Goal: Task Accomplishment & Management: Complete application form

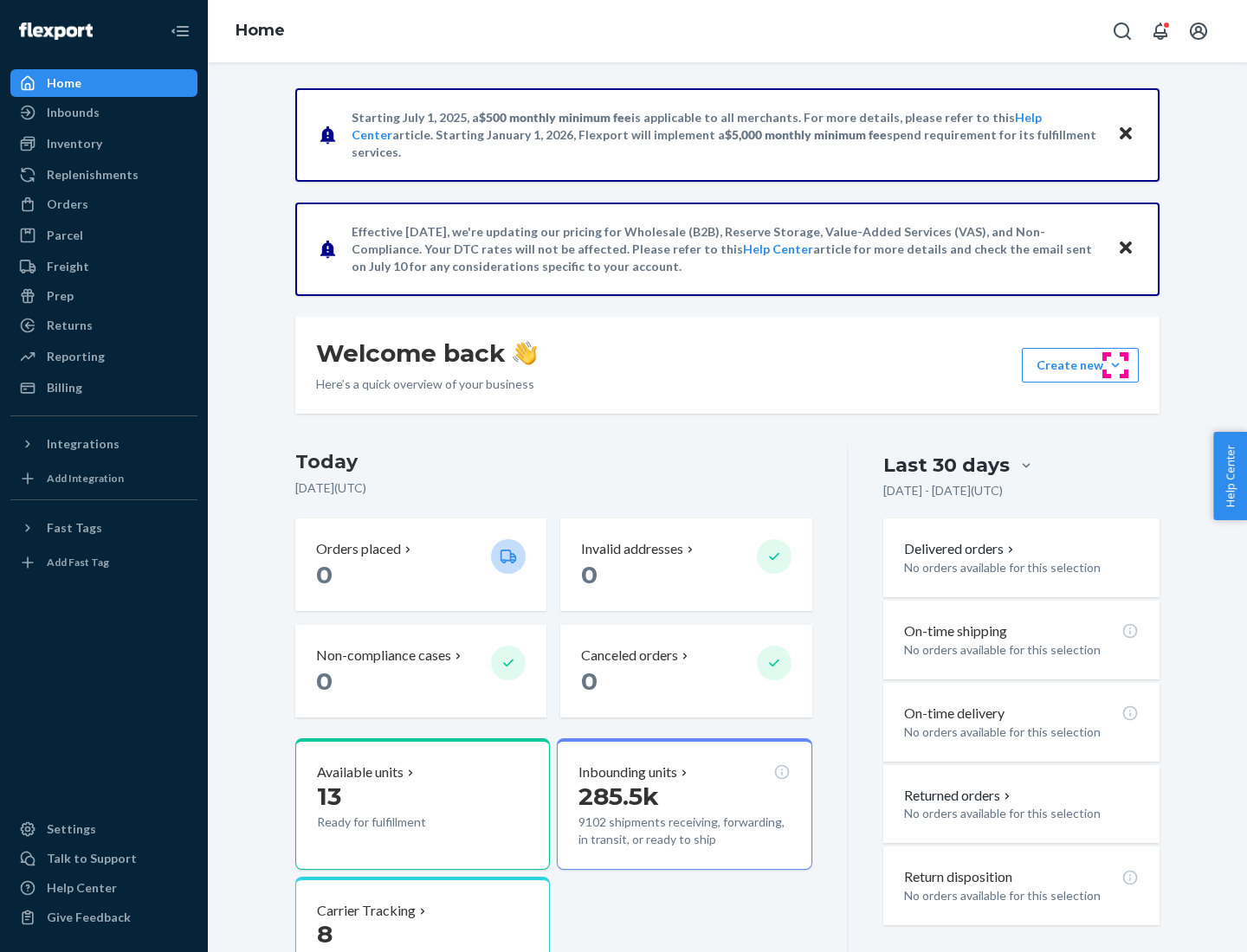
click at [1115, 365] on button "Create new Create new inbound Create new order Create new product" at bounding box center [1079, 365] width 117 height 34
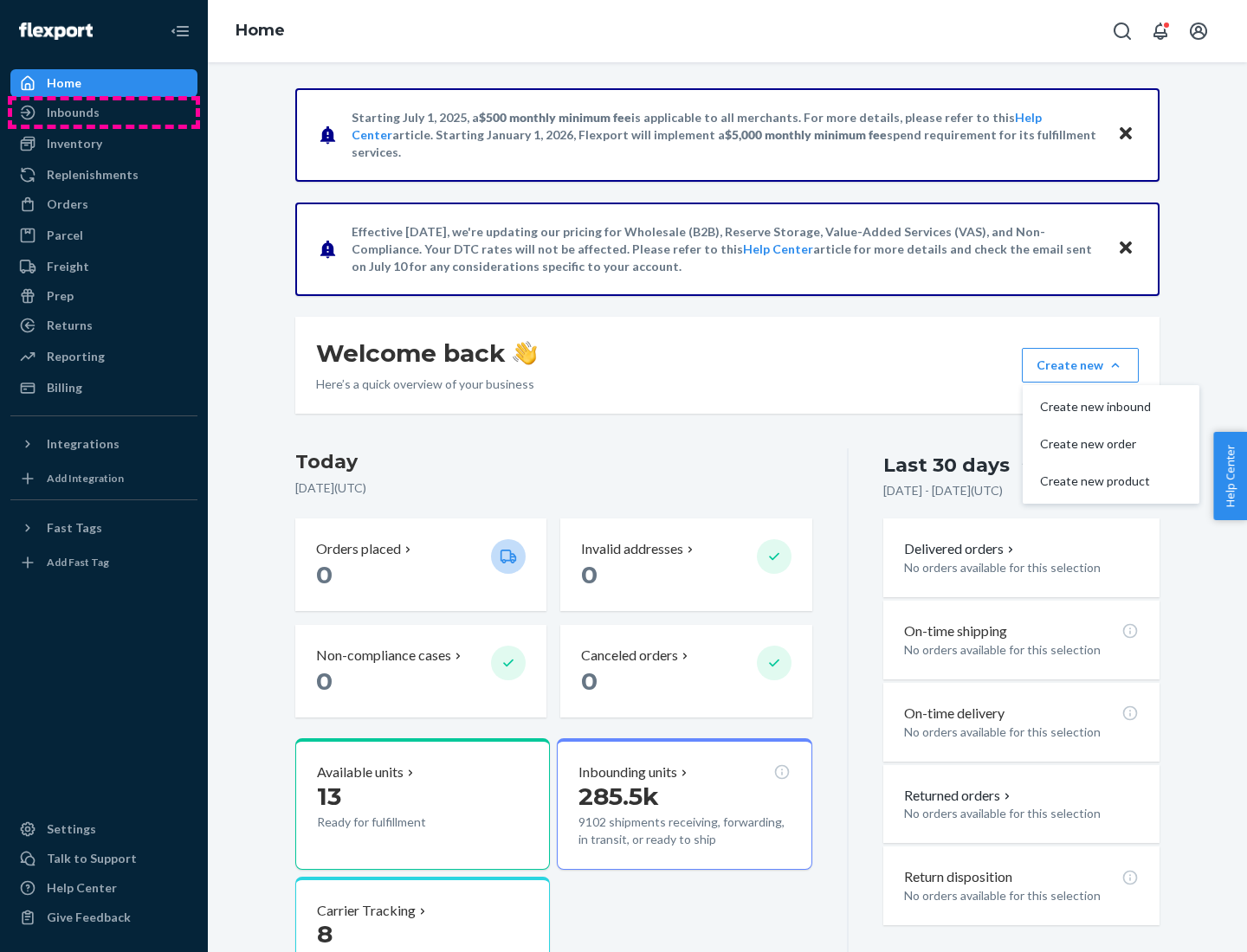
click at [104, 112] on div "Inbounds" at bounding box center [104, 112] width 183 height 25
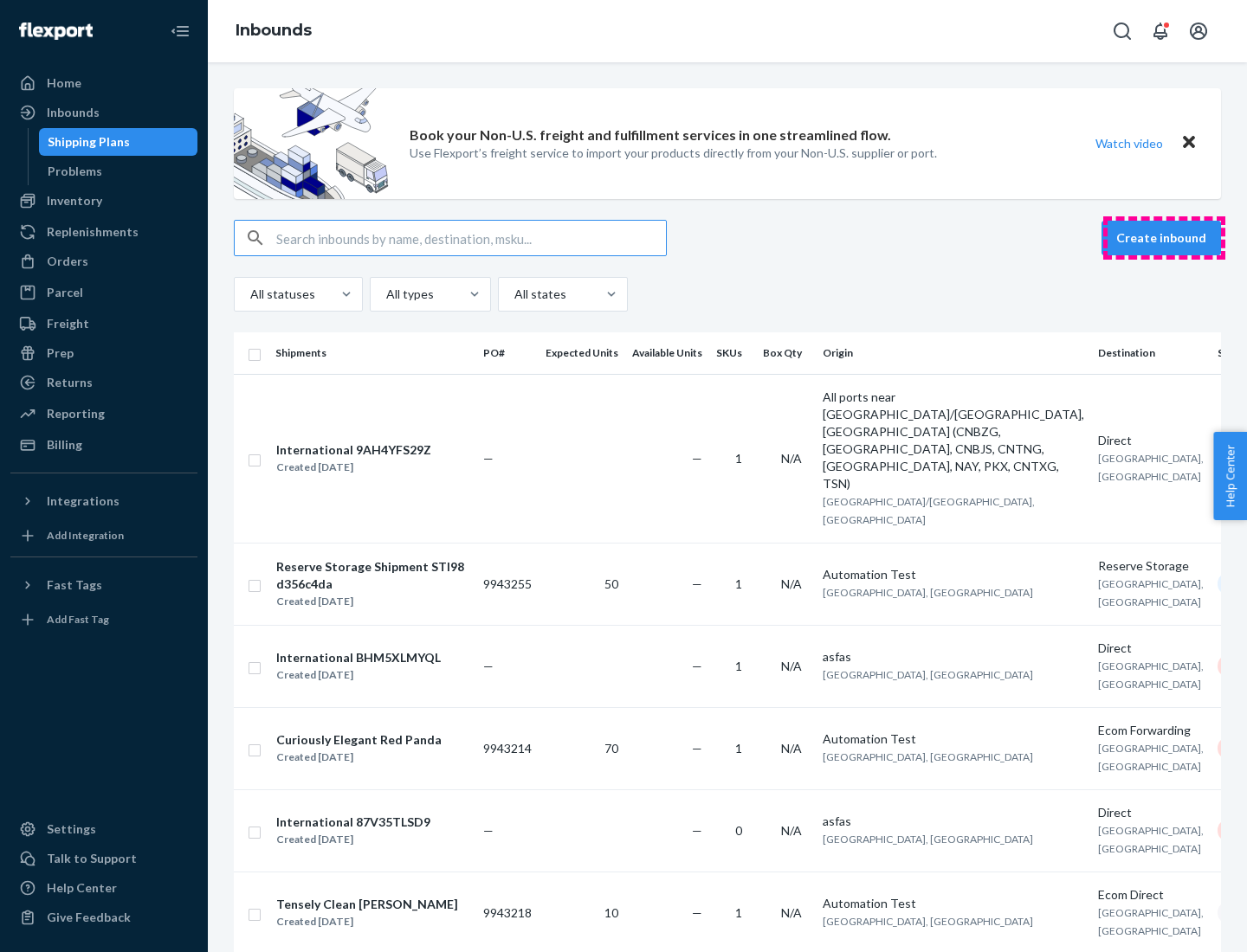
click at [1164, 238] on button "Create inbound" at bounding box center [1161, 238] width 119 height 34
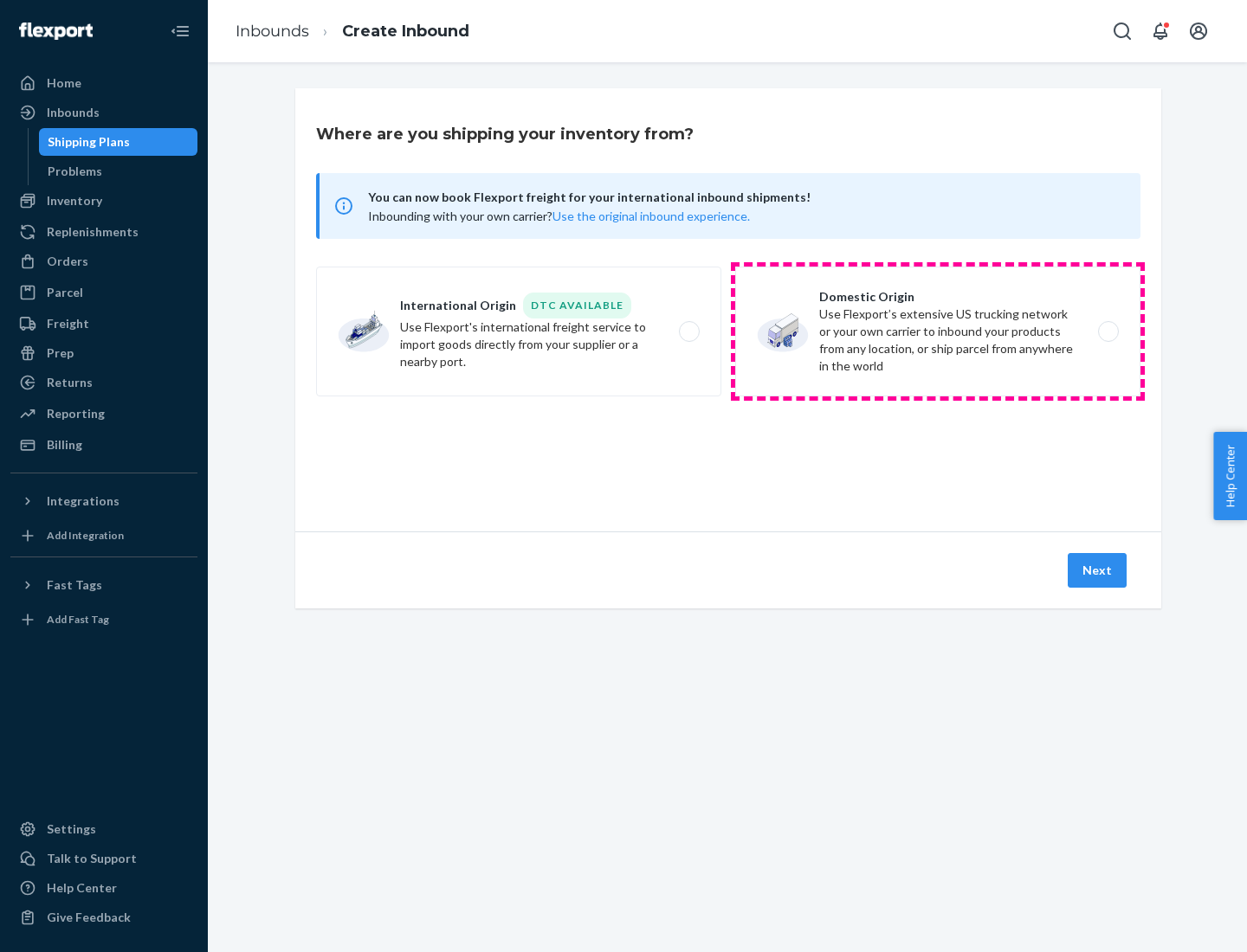
click at [938, 332] on label "Domestic Origin Use Flexport’s extensive US trucking network or your own carrie…" at bounding box center [938, 332] width 405 height 130
click at [1107, 332] on input "Domestic Origin Use Flexport’s extensive US trucking network or your own carrie…" at bounding box center [1113, 332] width 11 height 11
radio input "true"
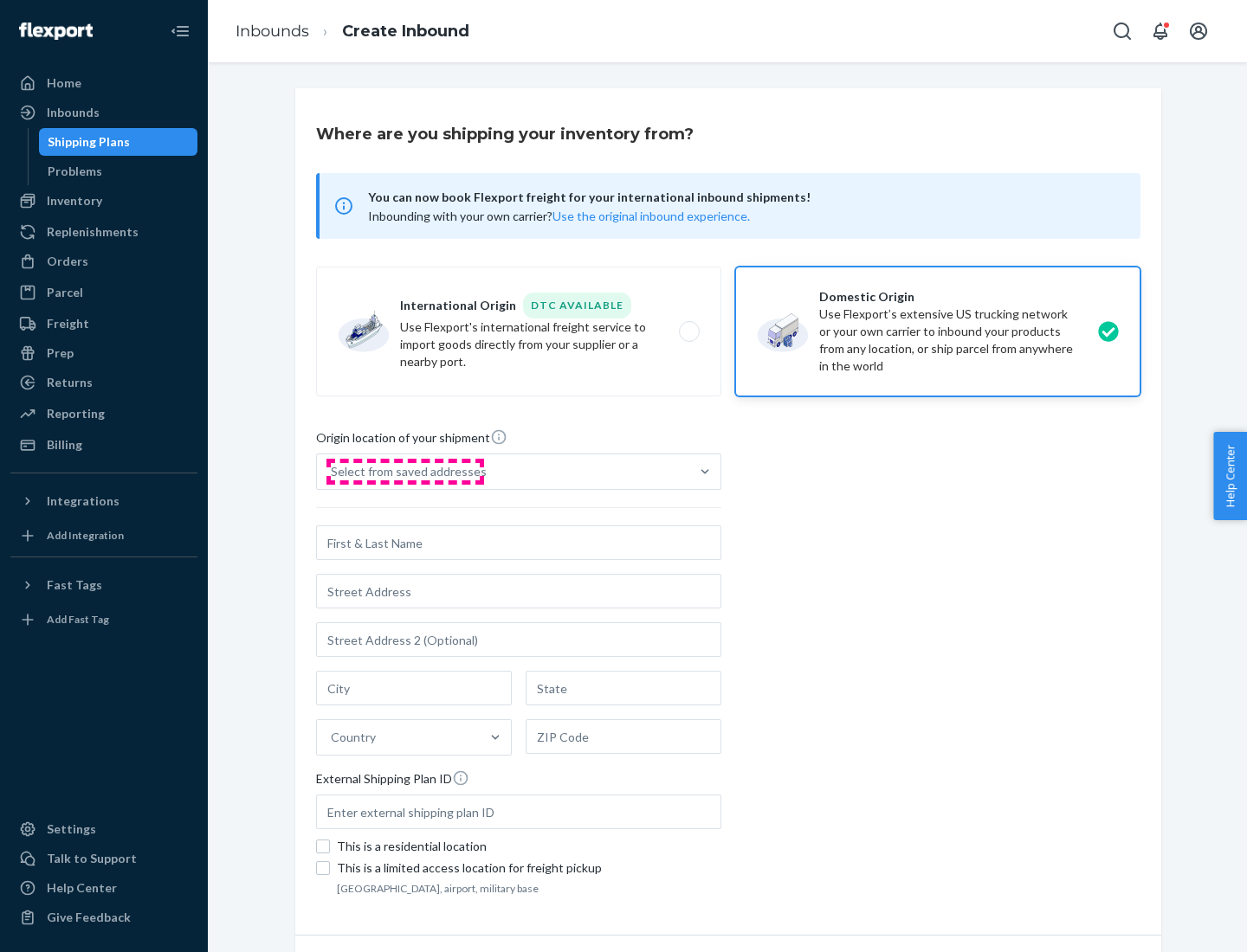
click at [405, 472] on div "Select from saved addresses" at bounding box center [409, 472] width 156 height 18
click at [333, 472] on input "Select from saved addresses" at bounding box center [332, 472] width 2 height 18
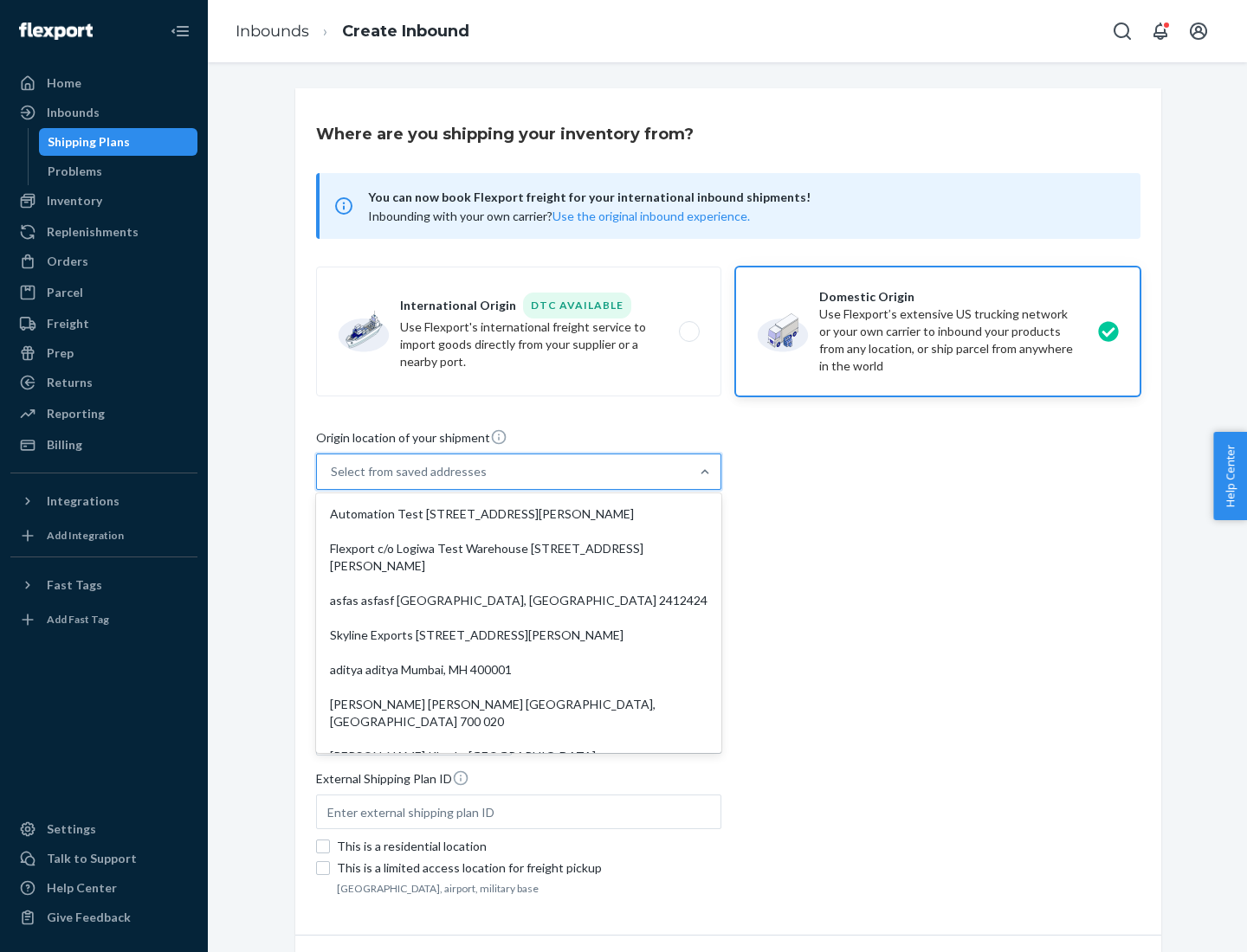
scroll to position [7, 0]
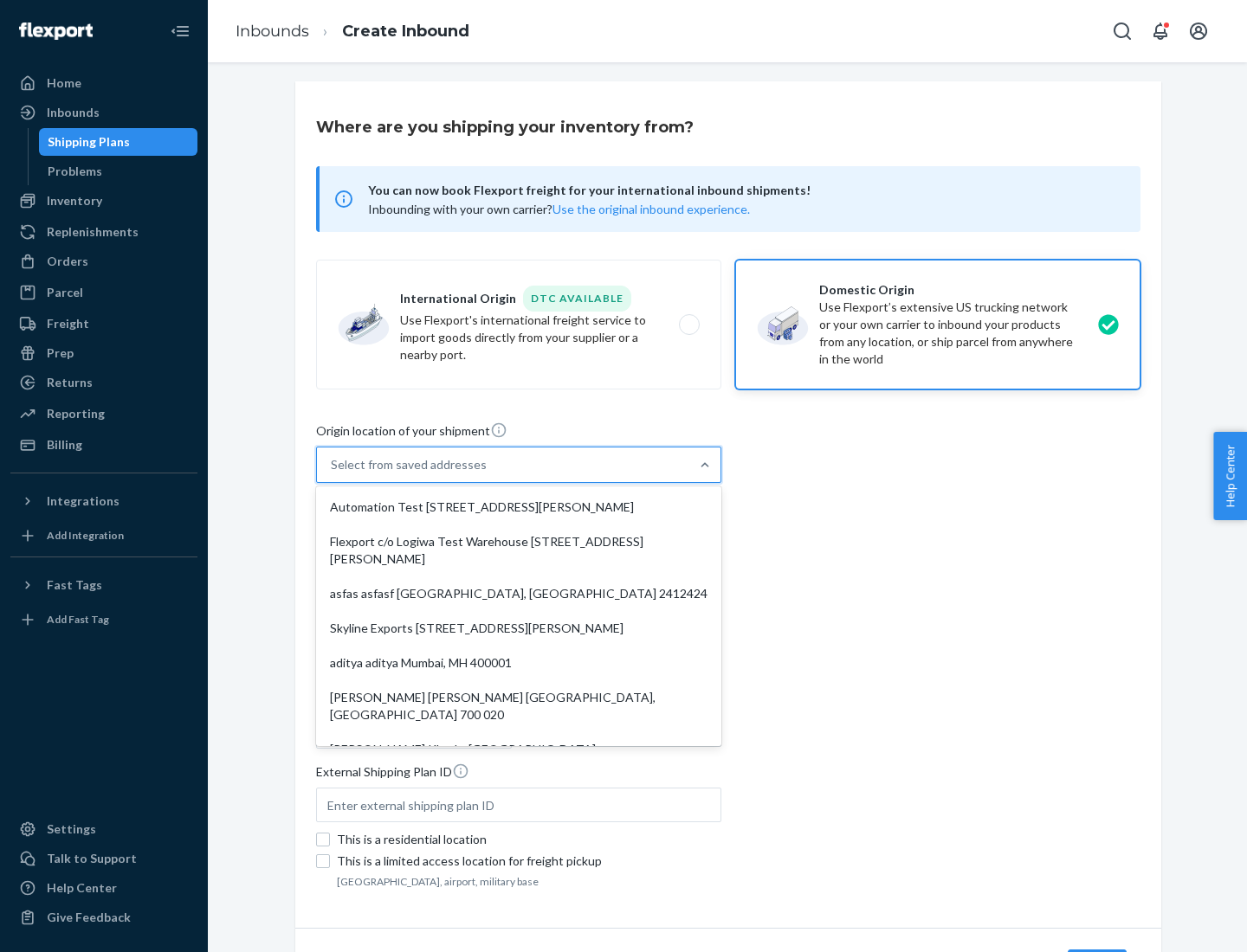
click at [519, 507] on div "Automation Test [STREET_ADDRESS][PERSON_NAME]" at bounding box center [519, 507] width 398 height 34
click at [333, 474] on input "option Automation Test [STREET_ADDRESS][PERSON_NAME]. 9 results available. Use …" at bounding box center [332, 465] width 2 height 18
type input "Automation Test"
type input "9th Floor"
type input "[GEOGRAPHIC_DATA]"
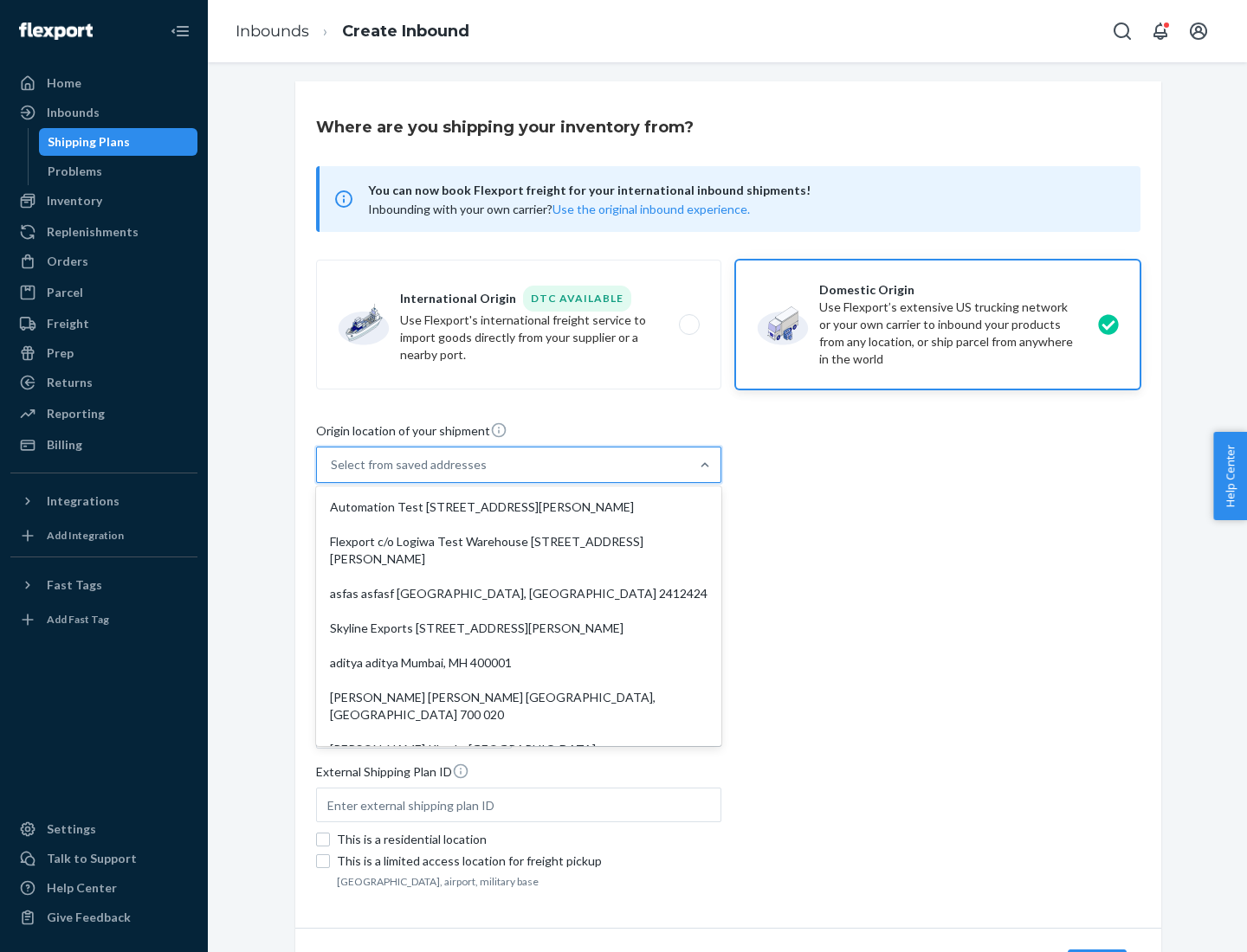
type input "CA"
type input "94104"
type input "[STREET_ADDRESS][PERSON_NAME]"
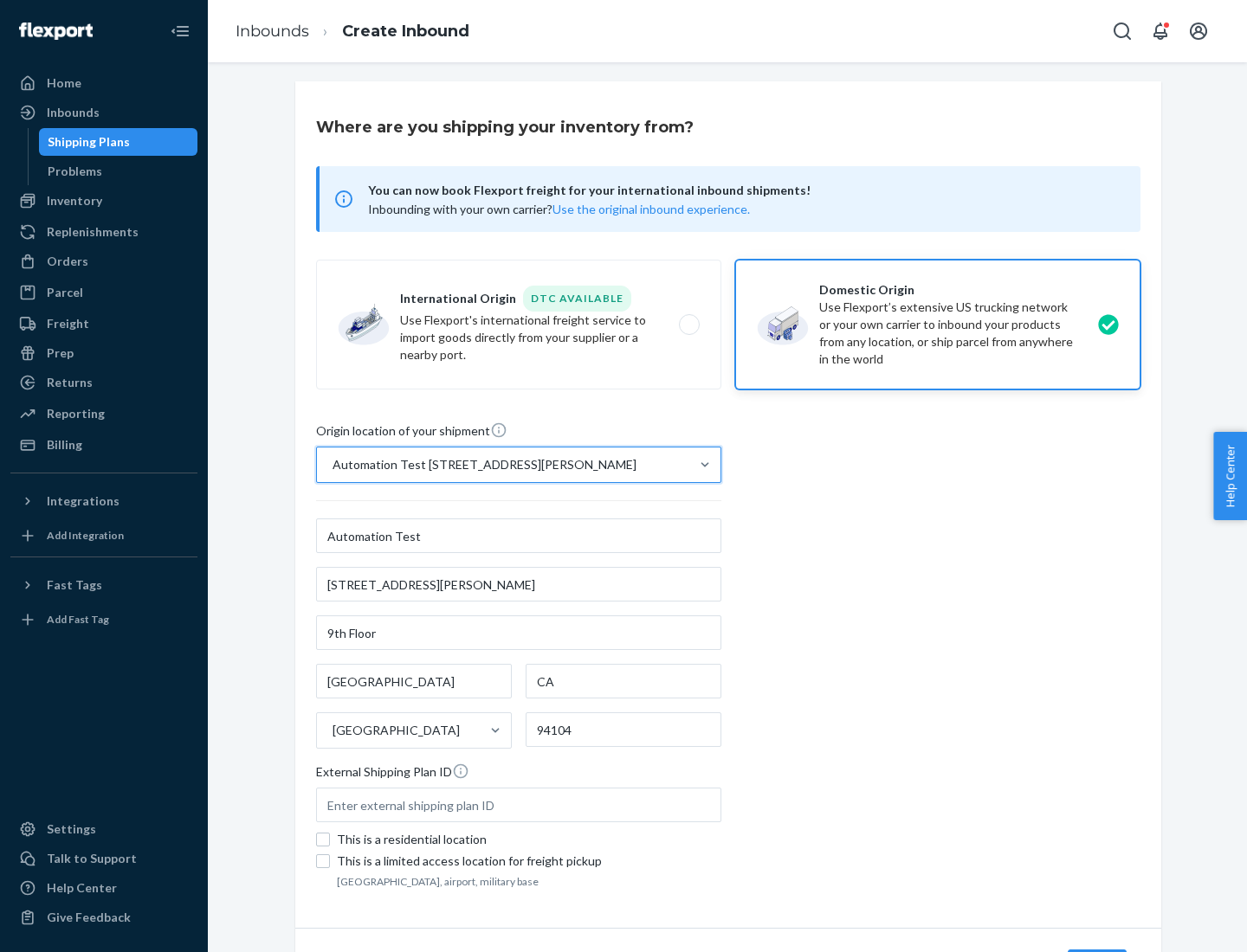
scroll to position [101, 0]
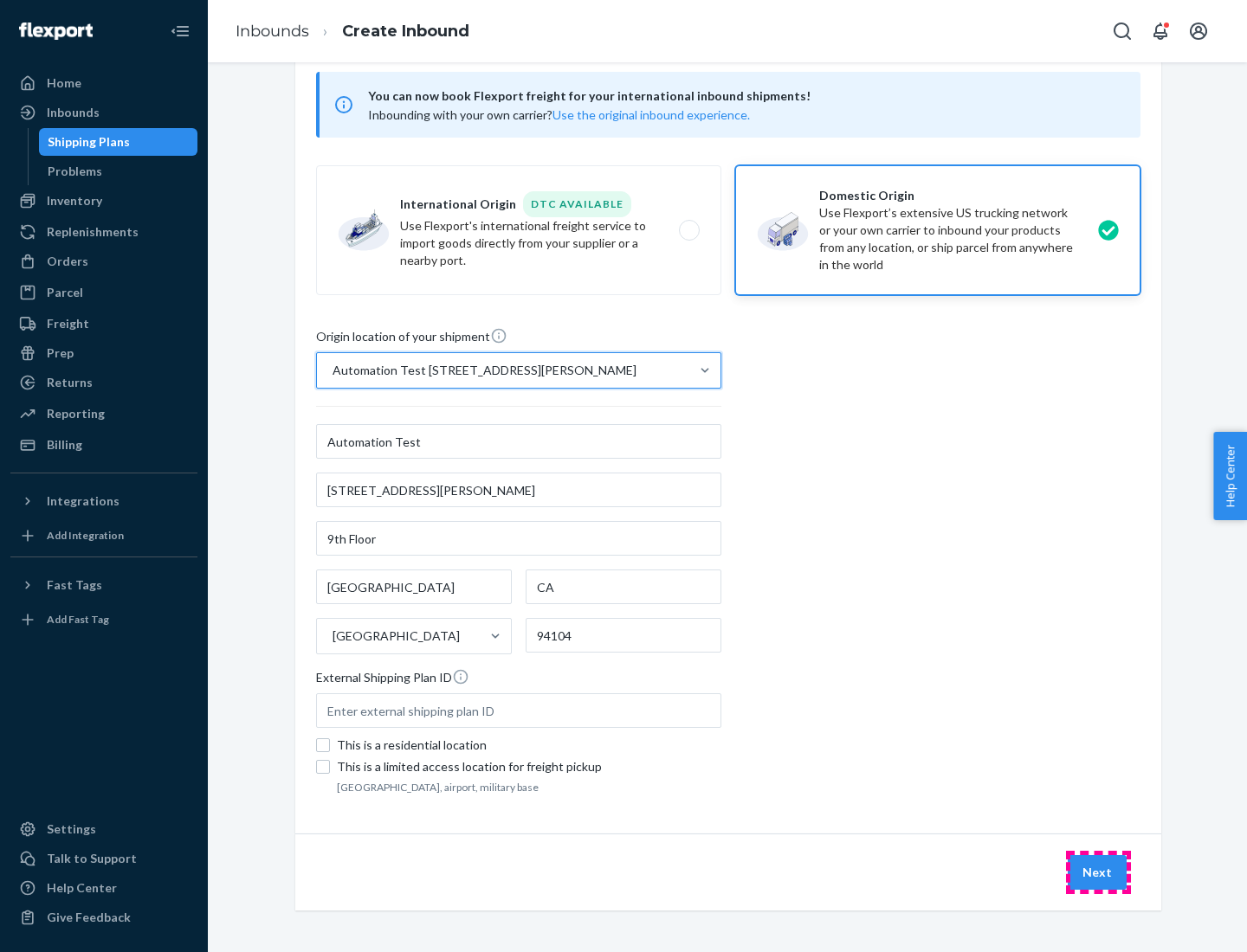
click at [1098, 873] on button "Next" at bounding box center [1097, 872] width 59 height 34
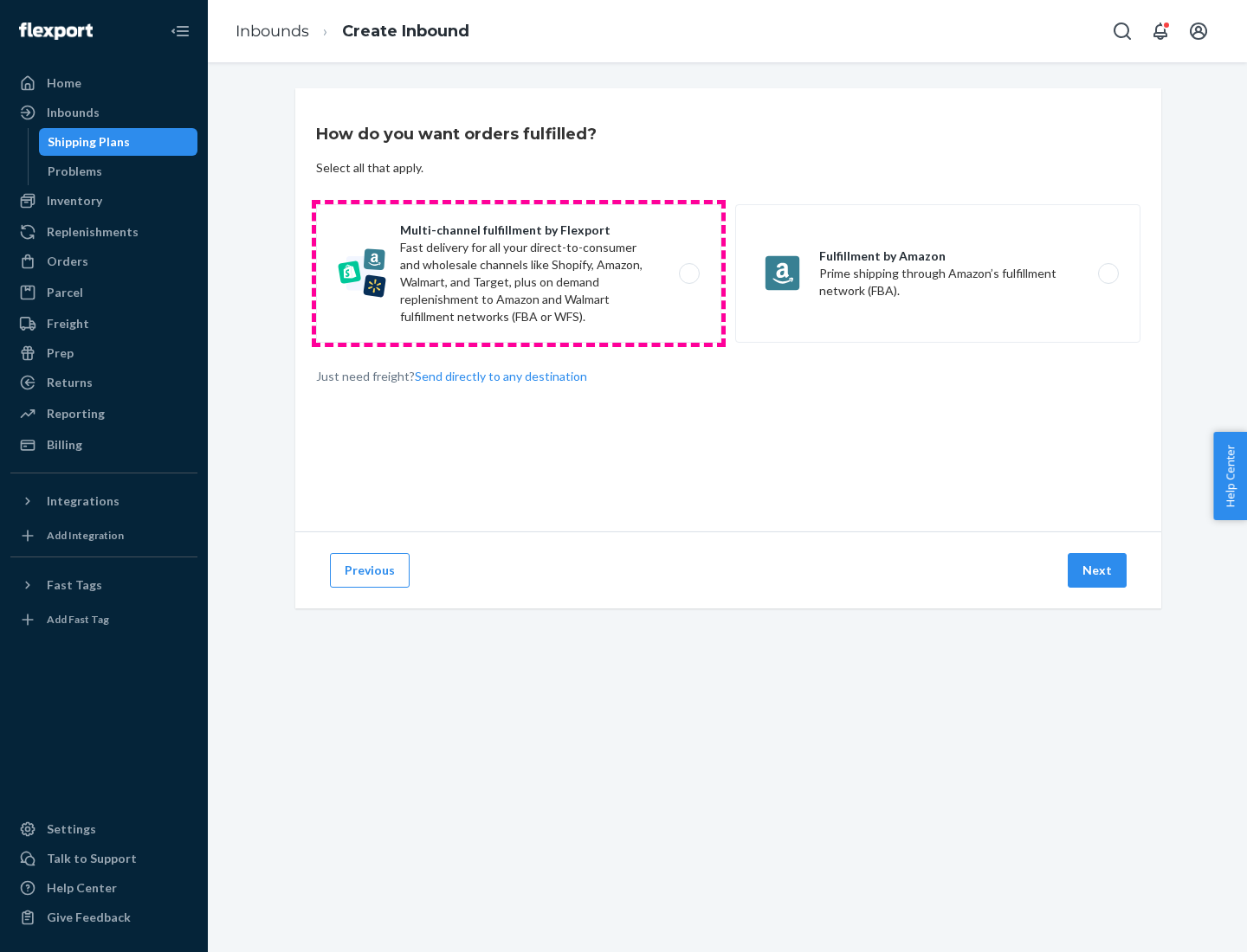
click at [519, 274] on label "Multi-channel fulfillment by Flexport Fast delivery for all your direct-to-cons…" at bounding box center [519, 274] width 405 height 139
click at [688, 274] on input "Multi-channel fulfillment by Flexport Fast delivery for all your direct-to-cons…" at bounding box center [693, 274] width 11 height 11
radio input "true"
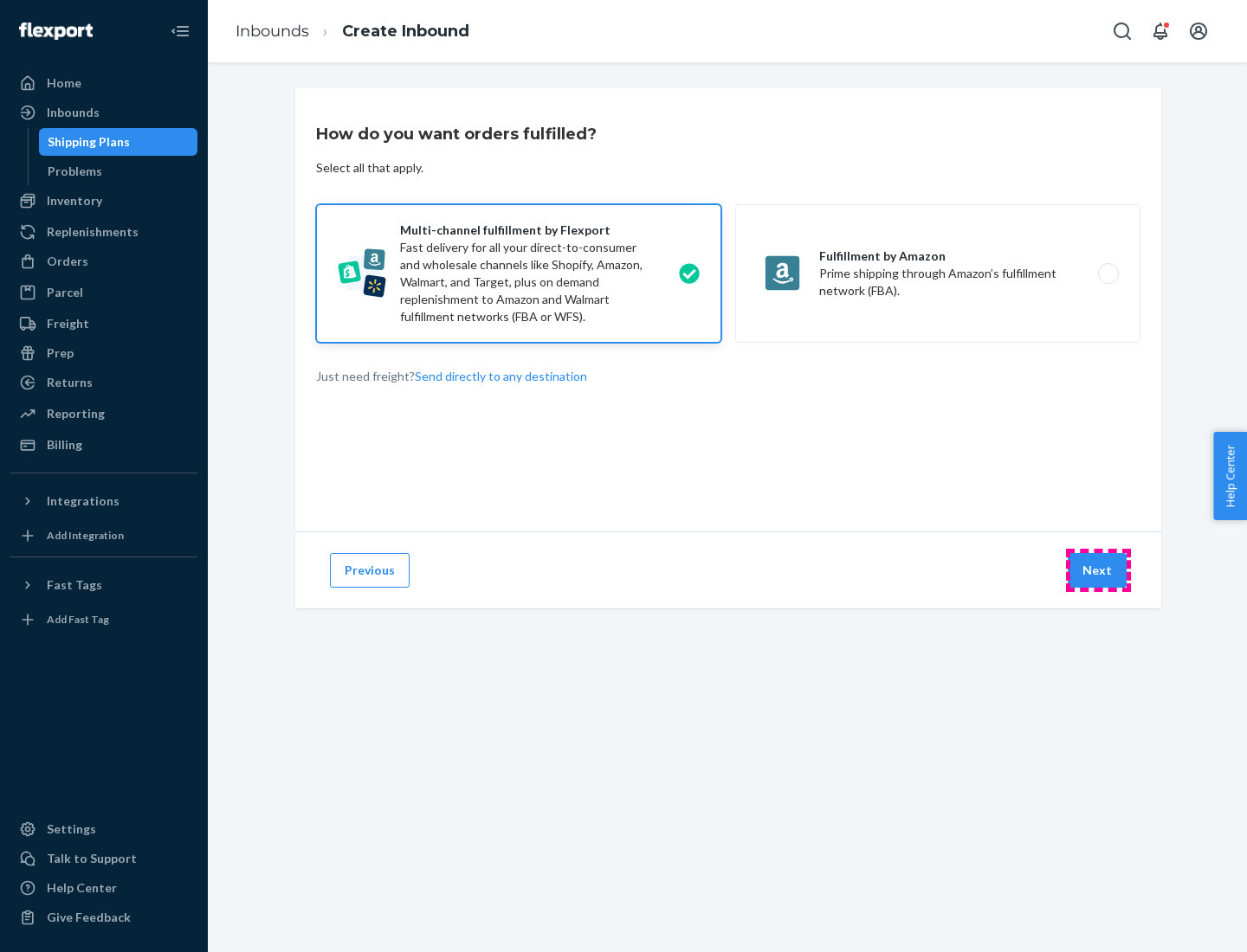
click at [1098, 570] on button "Next" at bounding box center [1097, 570] width 59 height 34
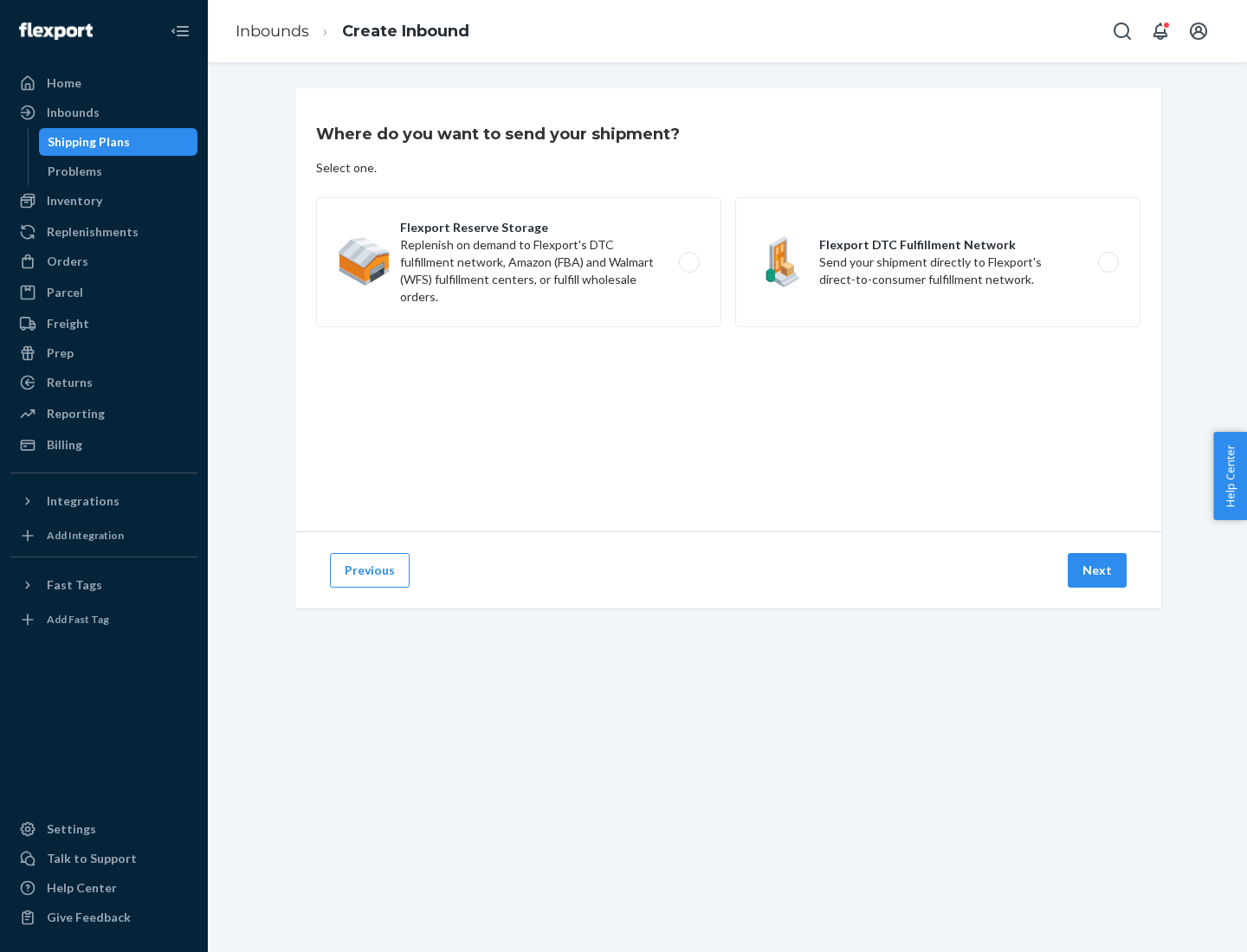
click at [938, 262] on label "Flexport DTC Fulfillment Network Send your shipment directly to Flexport's dire…" at bounding box center [938, 262] width 405 height 130
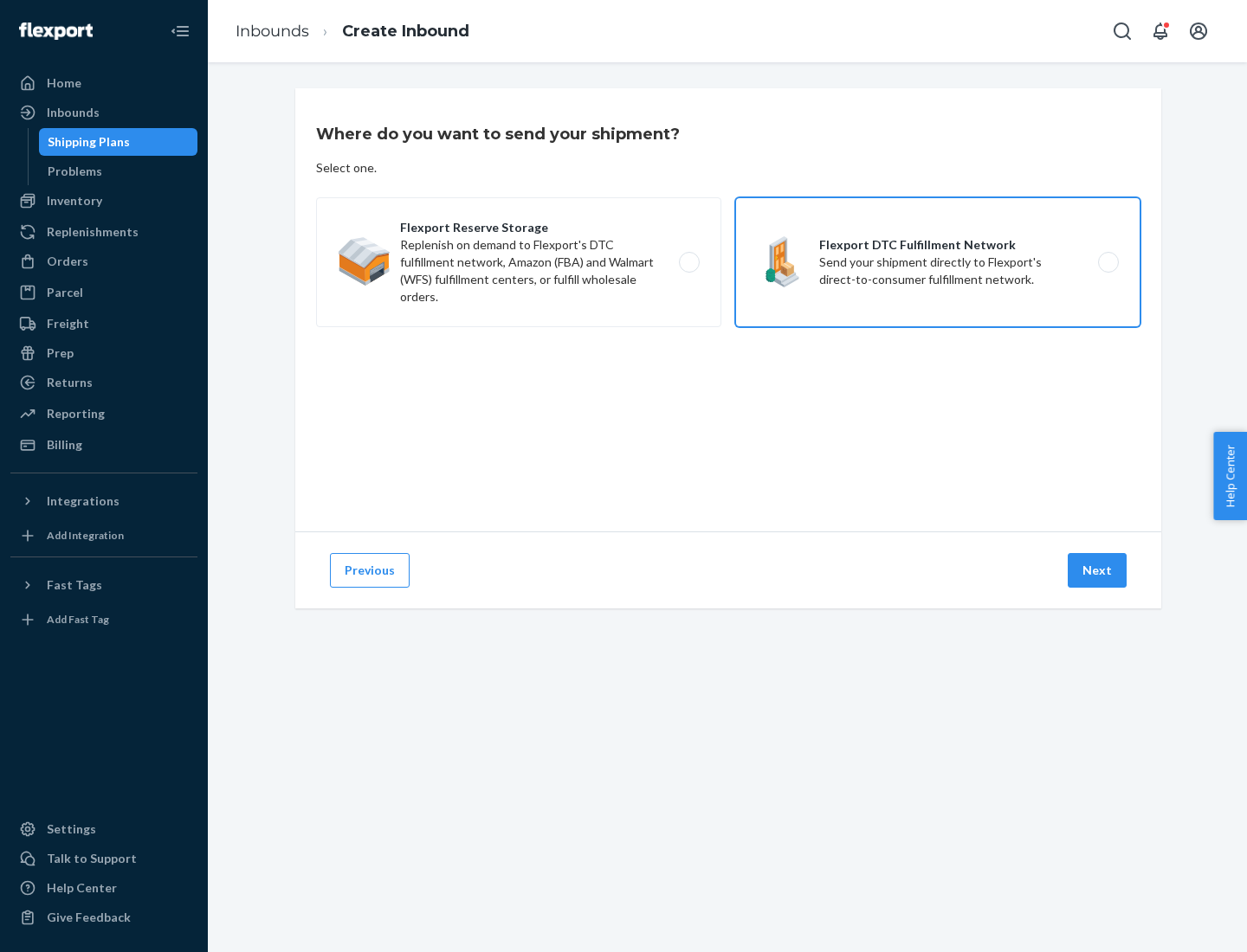
click at [1107, 262] on input "Flexport DTC Fulfillment Network Send your shipment directly to Flexport's dire…" at bounding box center [1113, 262] width 11 height 11
radio input "true"
click at [1098, 570] on button "Next" at bounding box center [1097, 570] width 59 height 34
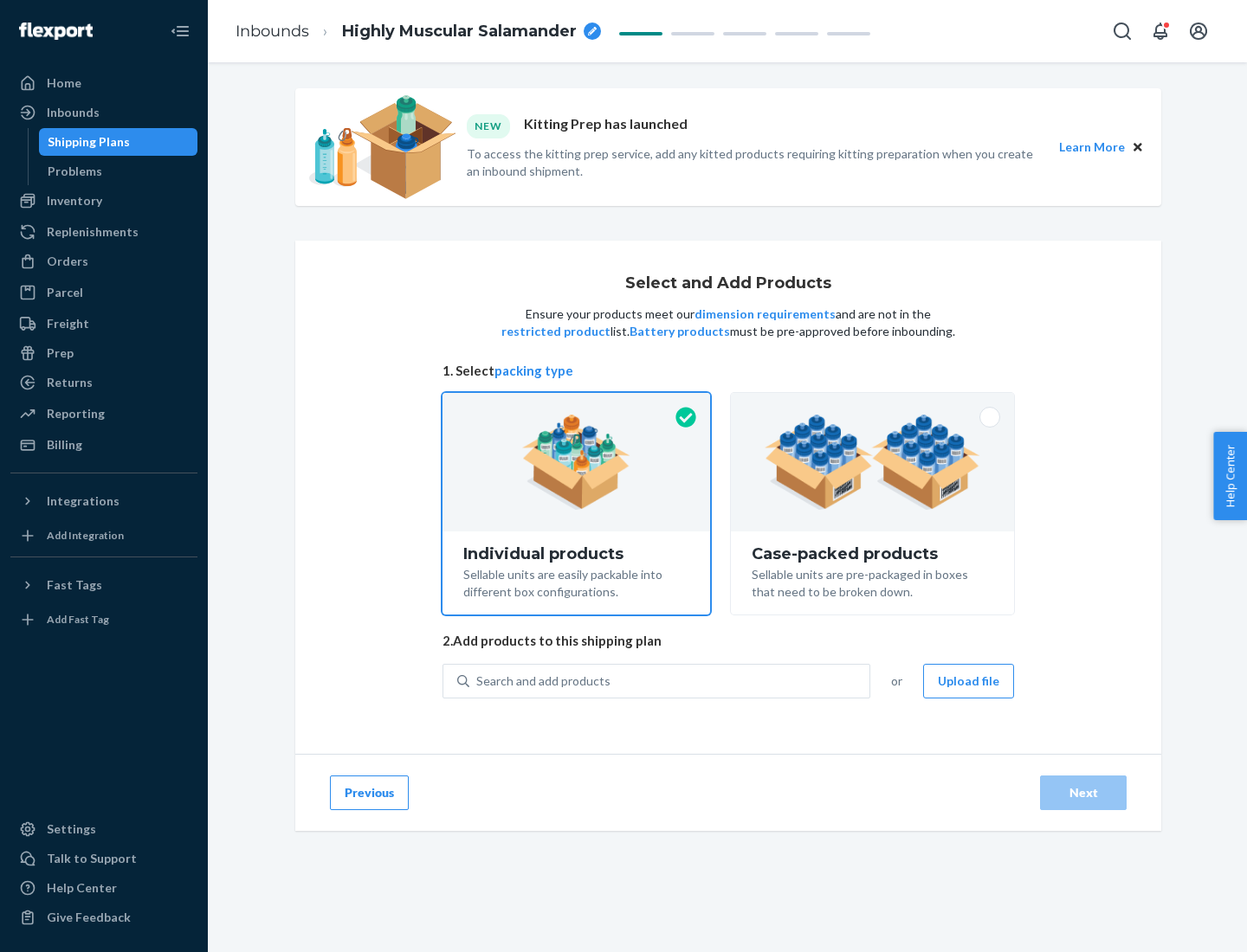
click at [873, 462] on img at bounding box center [872, 462] width 216 height 96
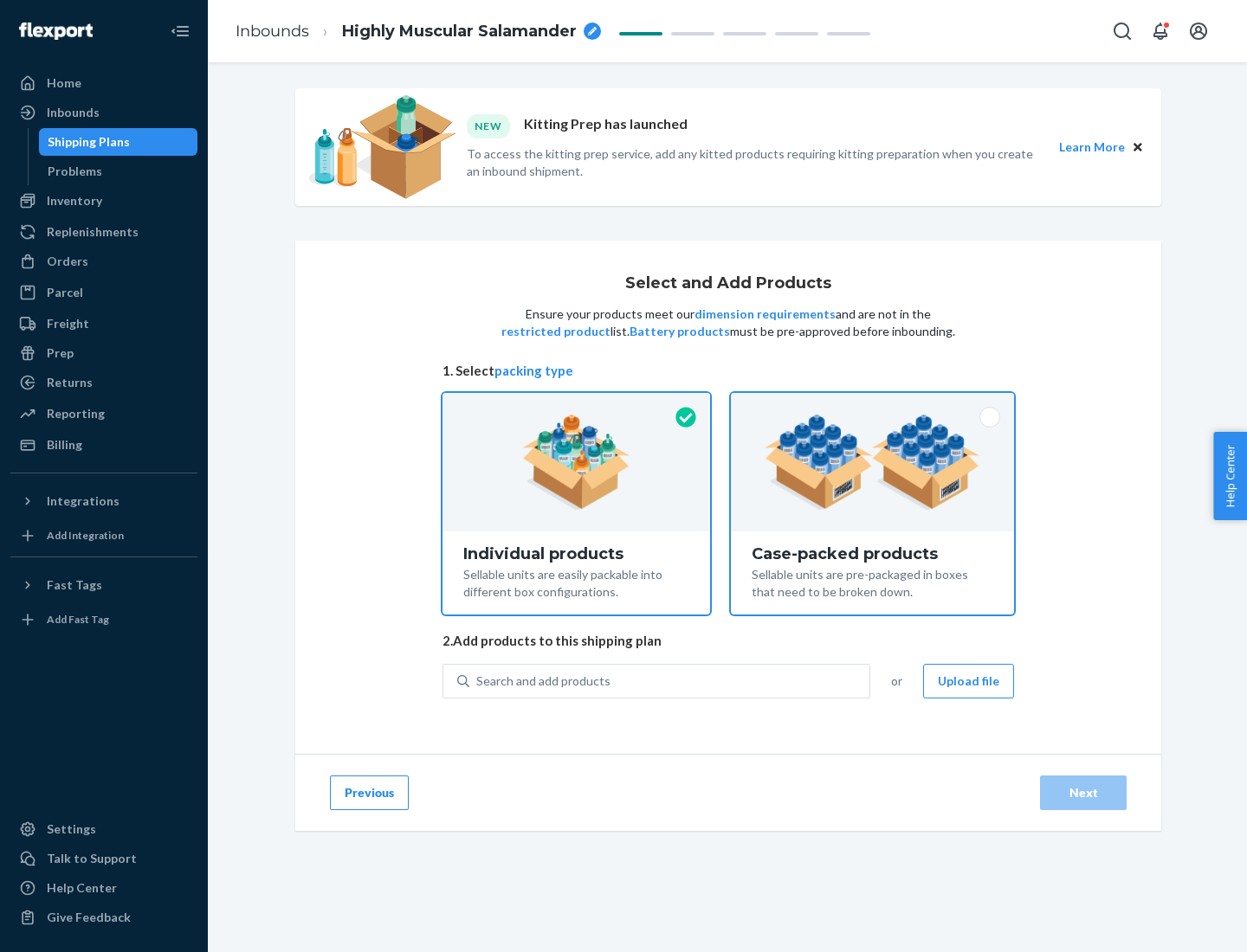
click at [873, 404] on input "Case-packed products Sellable units are pre-packaged in boxes that need to be b…" at bounding box center [872, 398] width 11 height 11
radio input "true"
radio input "false"
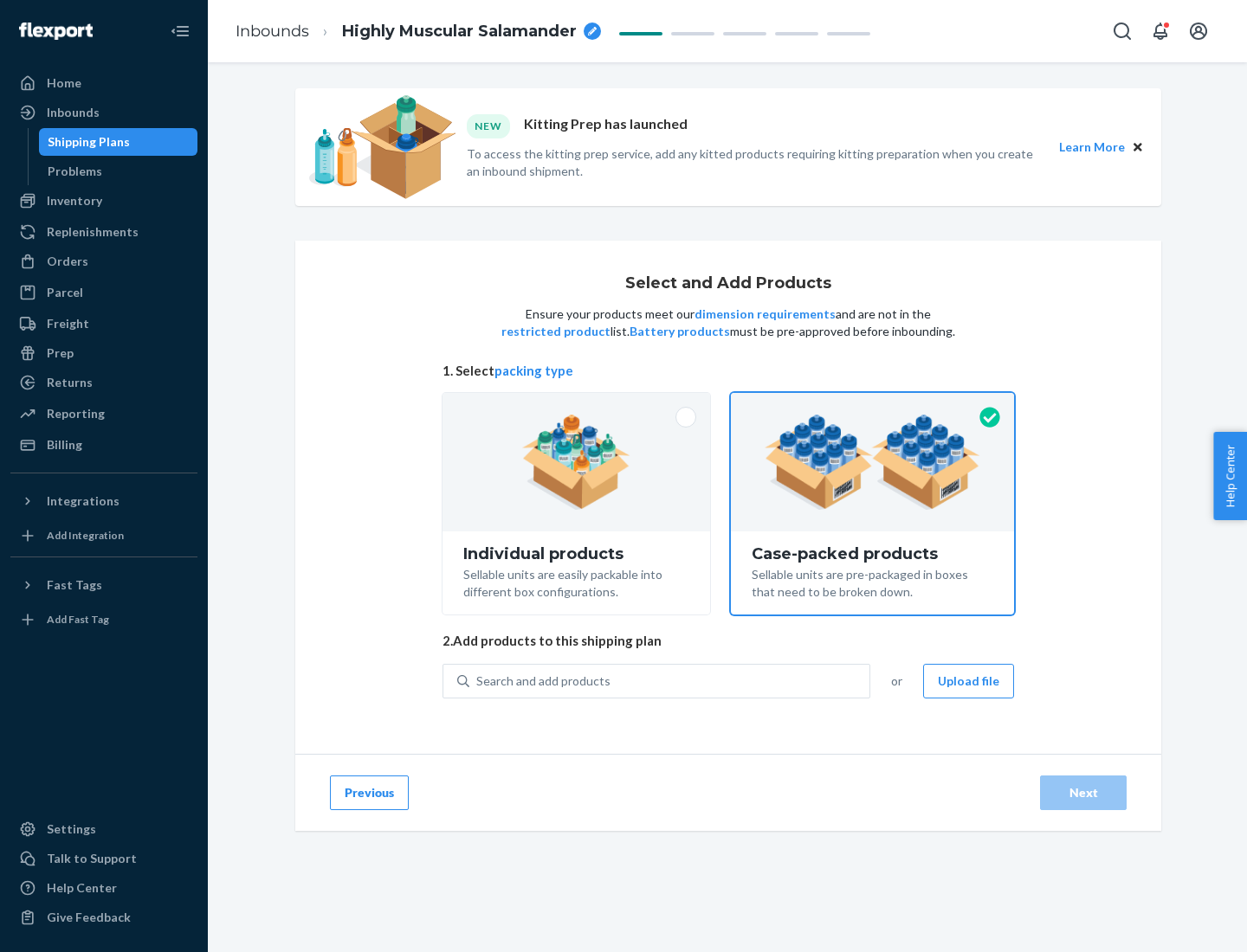
click at [670, 681] on div "Search and add products" at bounding box center [670, 682] width 400 height 32
click at [478, 681] on input "Search and add products" at bounding box center [477, 682] width 2 height 18
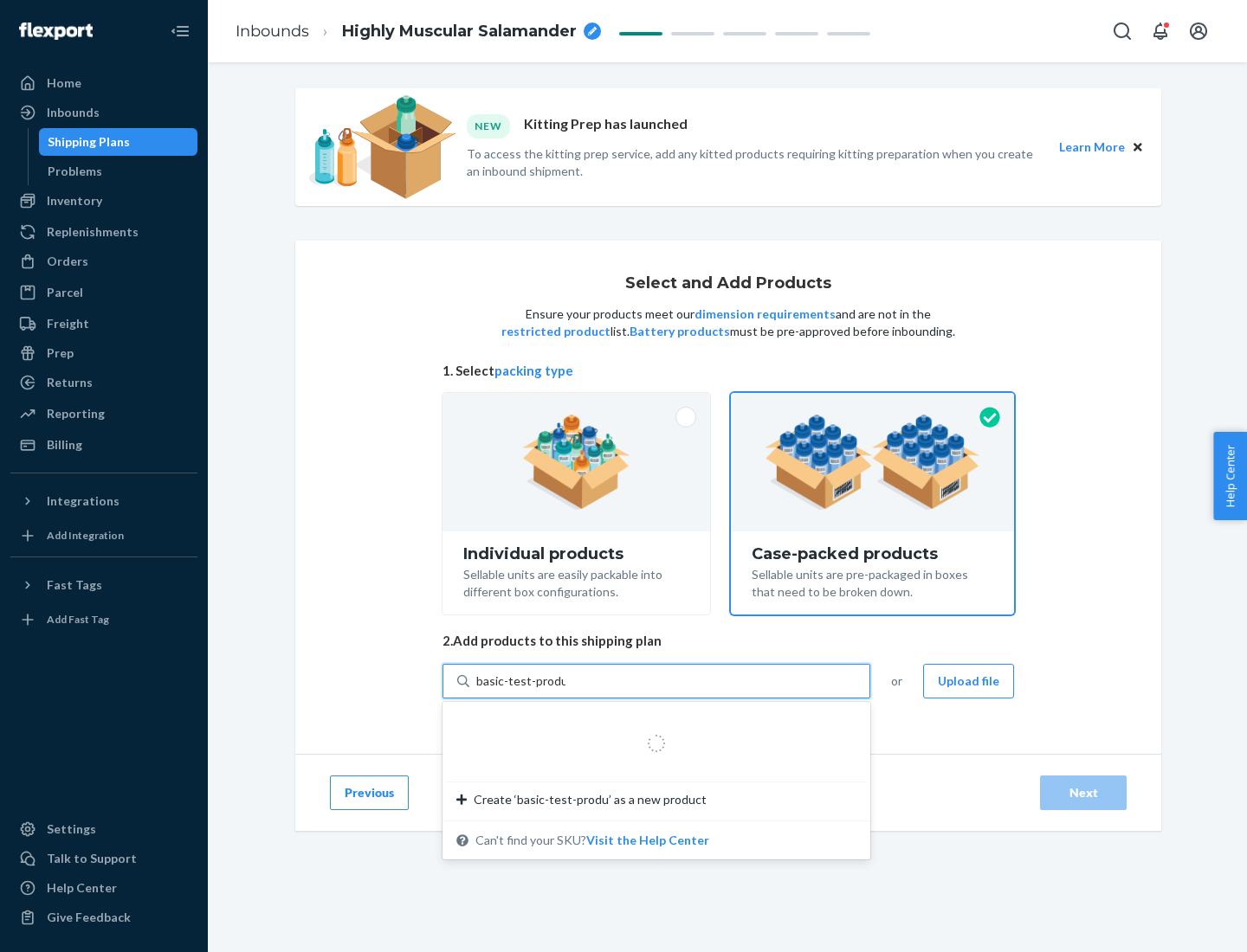
type input "basic-test-product-1"
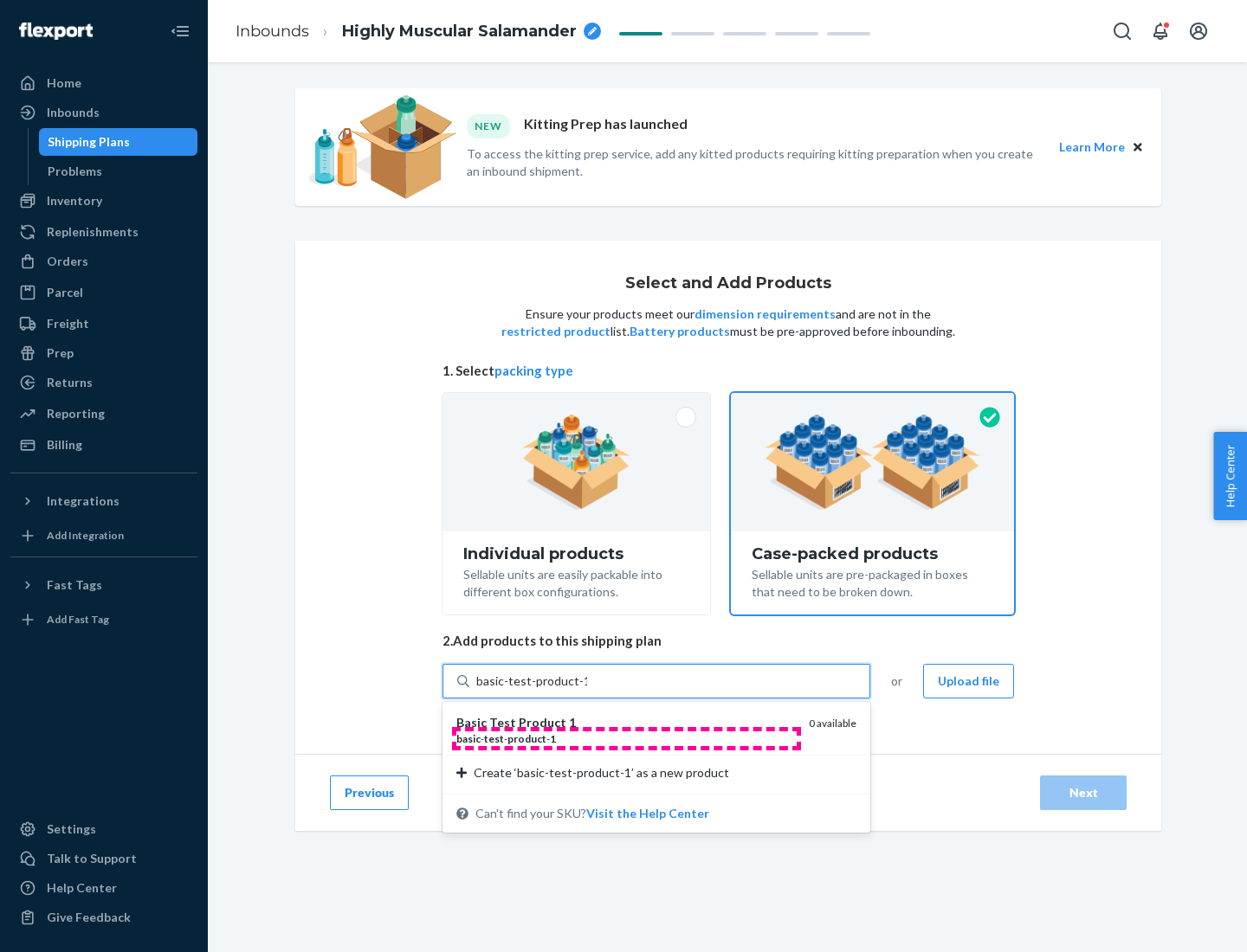
click at [626, 739] on div "basic - test - product - 1" at bounding box center [626, 739] width 339 height 15
click at [587, 690] on input "basic-test-product-1" at bounding box center [532, 682] width 111 height 18
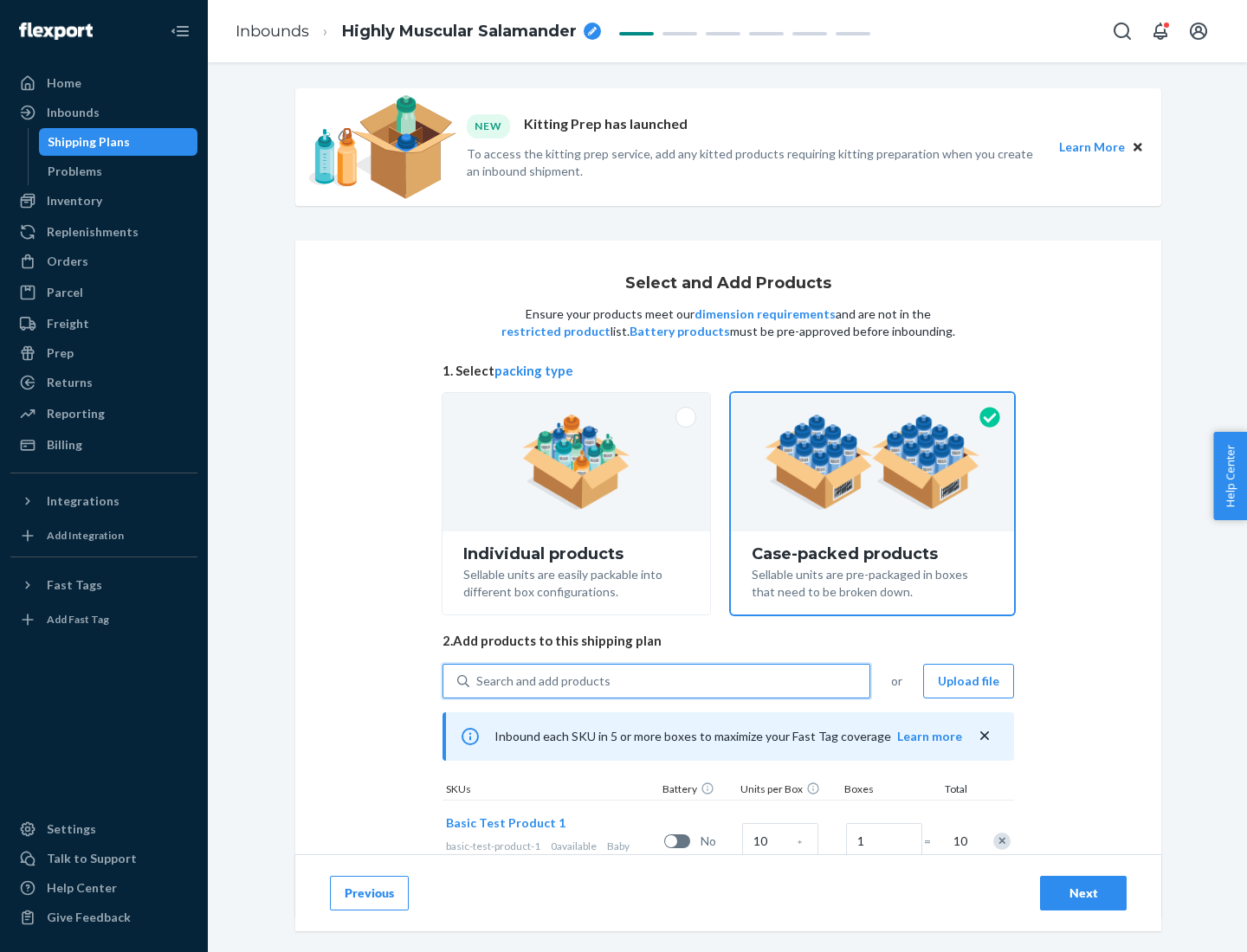
scroll to position [62, 0]
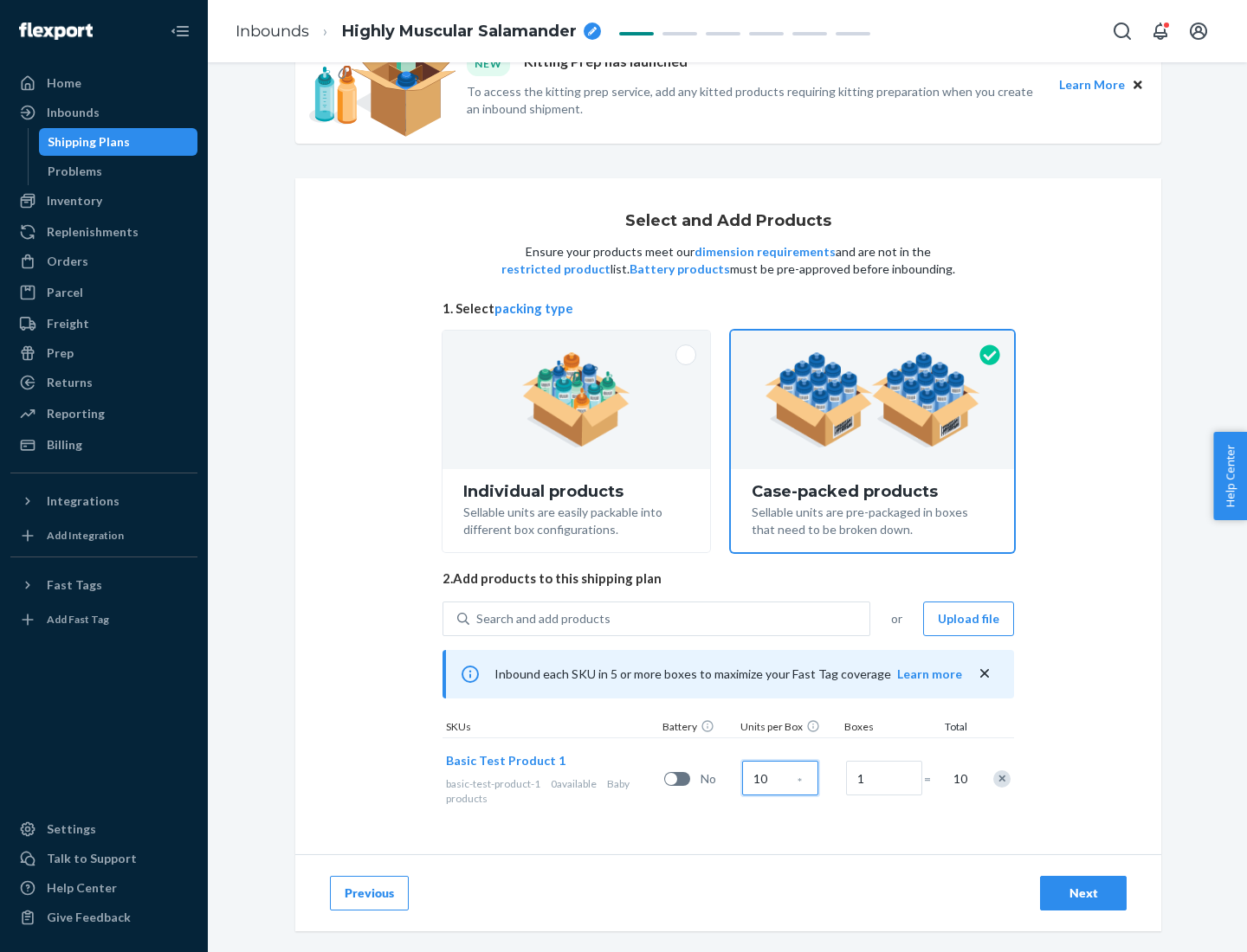
type input "10"
type input "7"
click at [1083, 893] on div "Next" at bounding box center [1083, 893] width 57 height 18
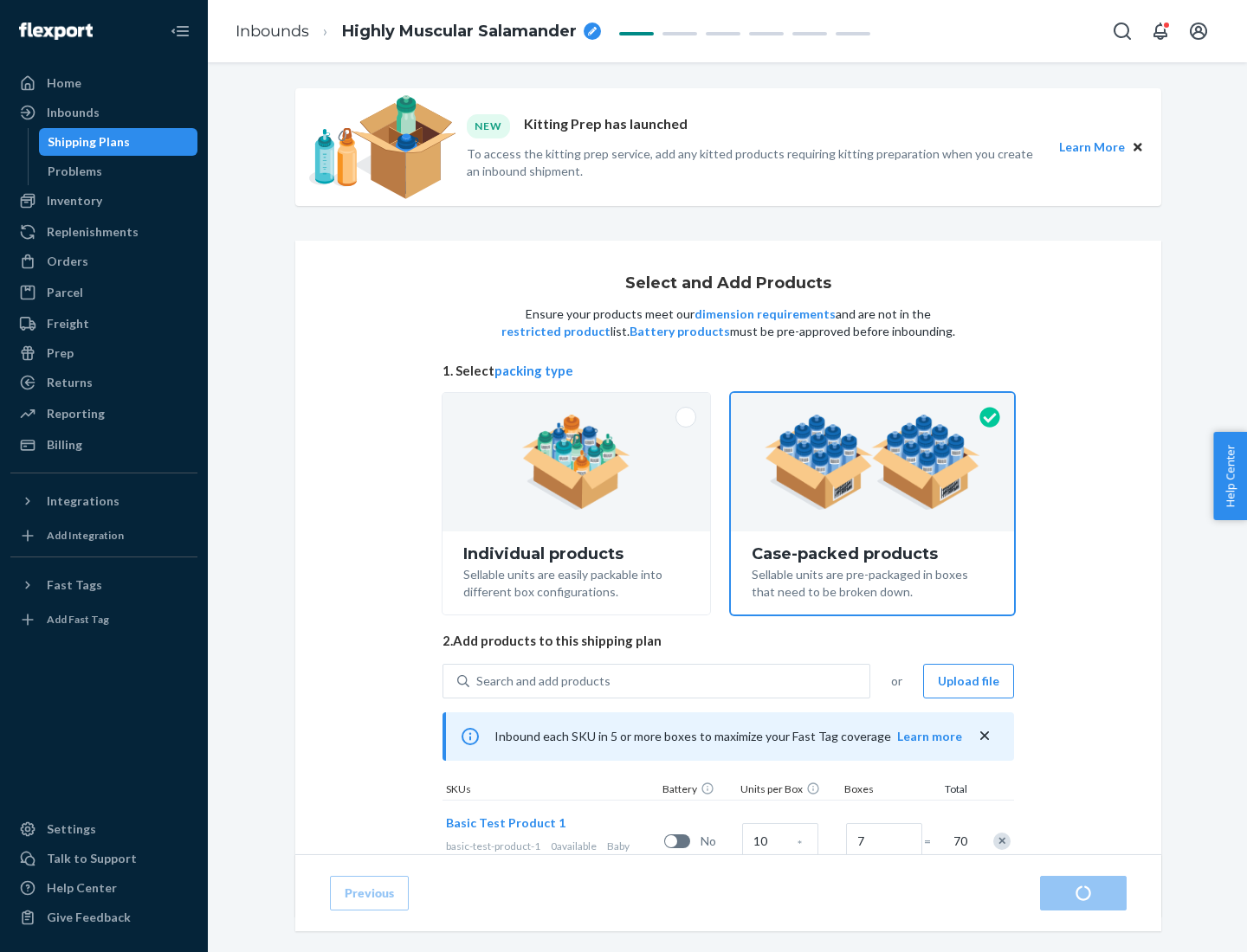
radio input "true"
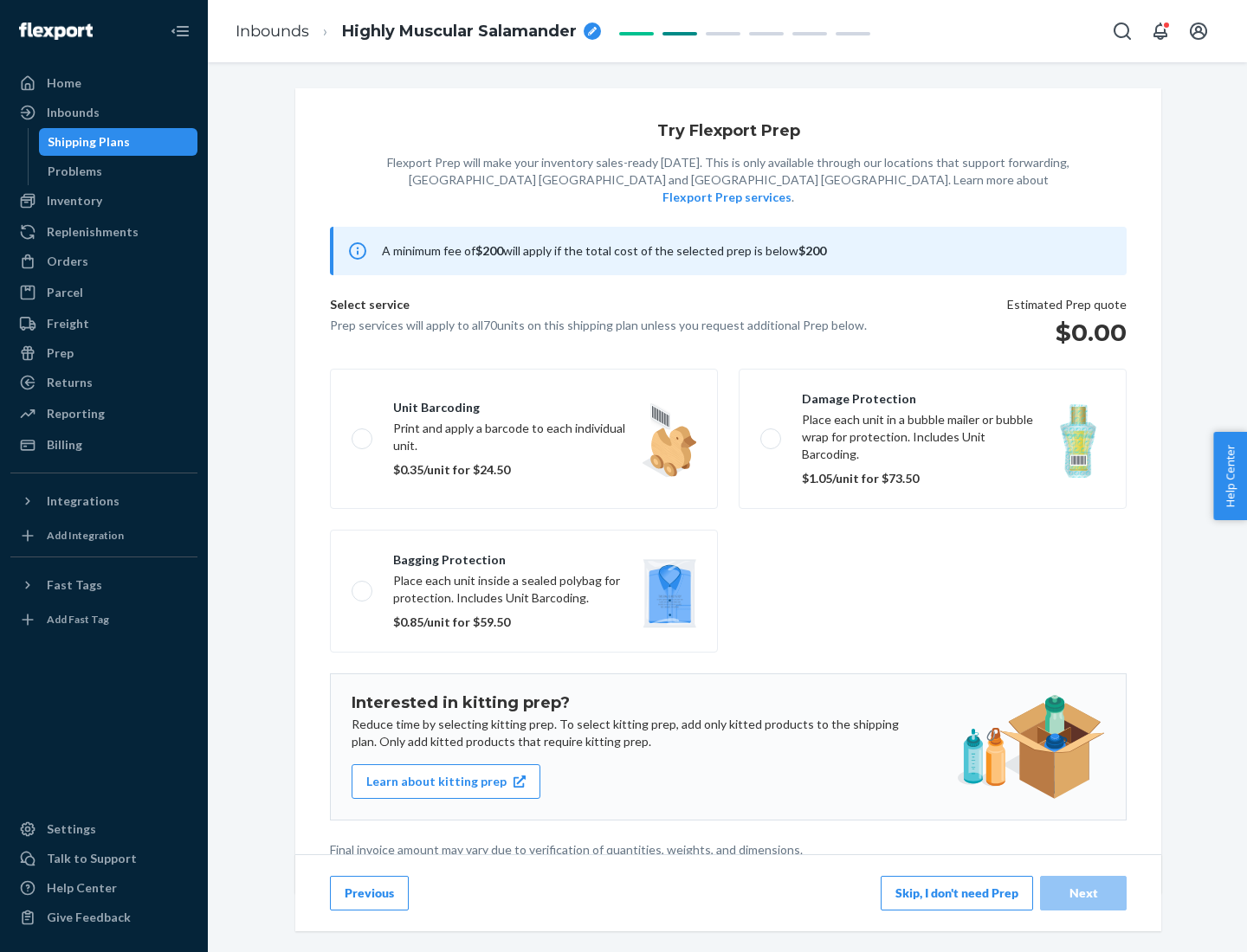
scroll to position [4, 0]
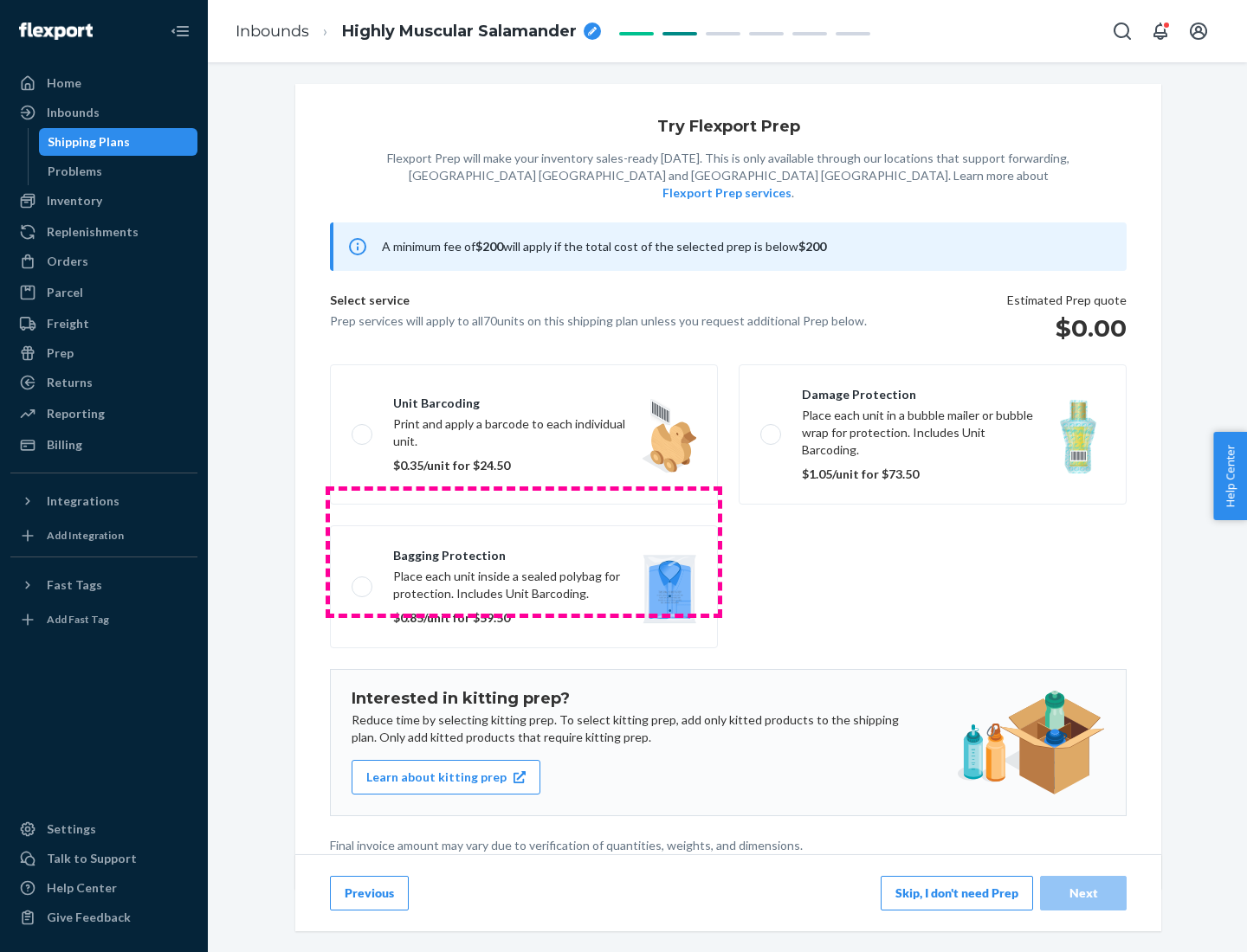
click at [524, 552] on label "Bagging protection Place each unit inside a sealed polybag for protection. Incl…" at bounding box center [524, 587] width 388 height 123
click at [362, 581] on input "Bagging protection Place each unit inside a sealed polybag for protection. Incl…" at bounding box center [357, 586] width 11 height 11
checkbox input "true"
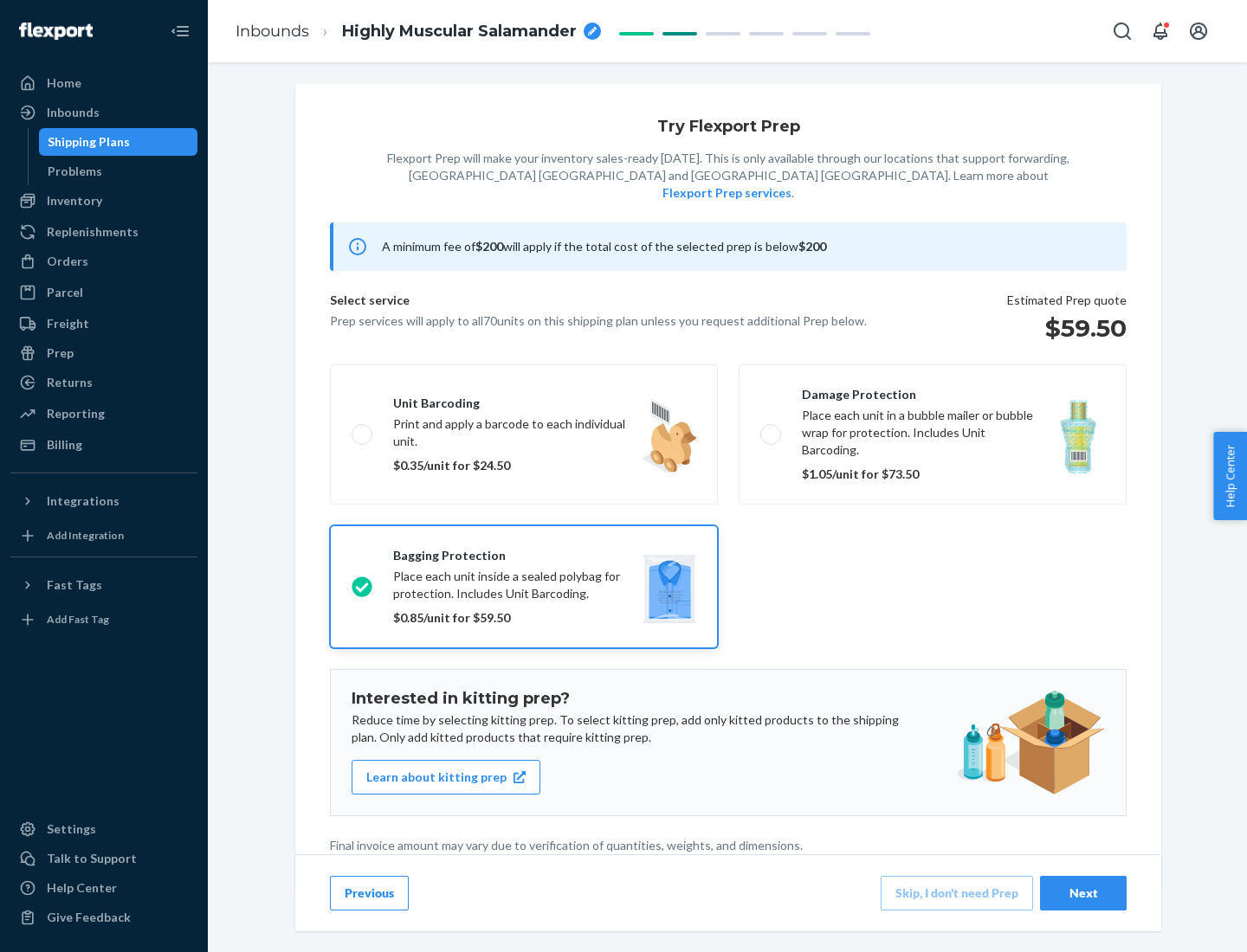
click at [1083, 892] on div "Next" at bounding box center [1083, 893] width 57 height 18
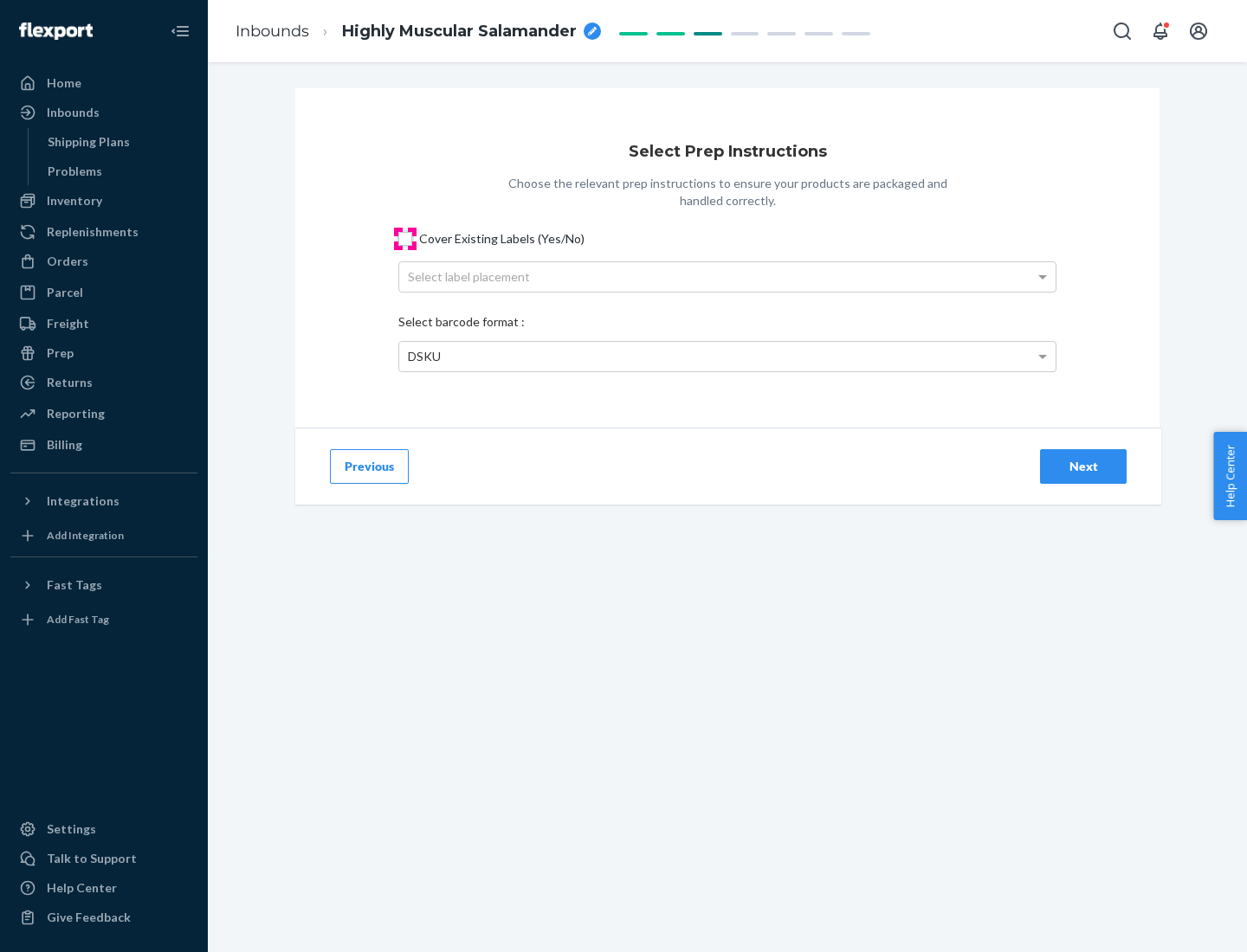
click at [405, 238] on input "Cover Existing Labels (Yes/No)" at bounding box center [405, 239] width 14 height 14
checkbox input "true"
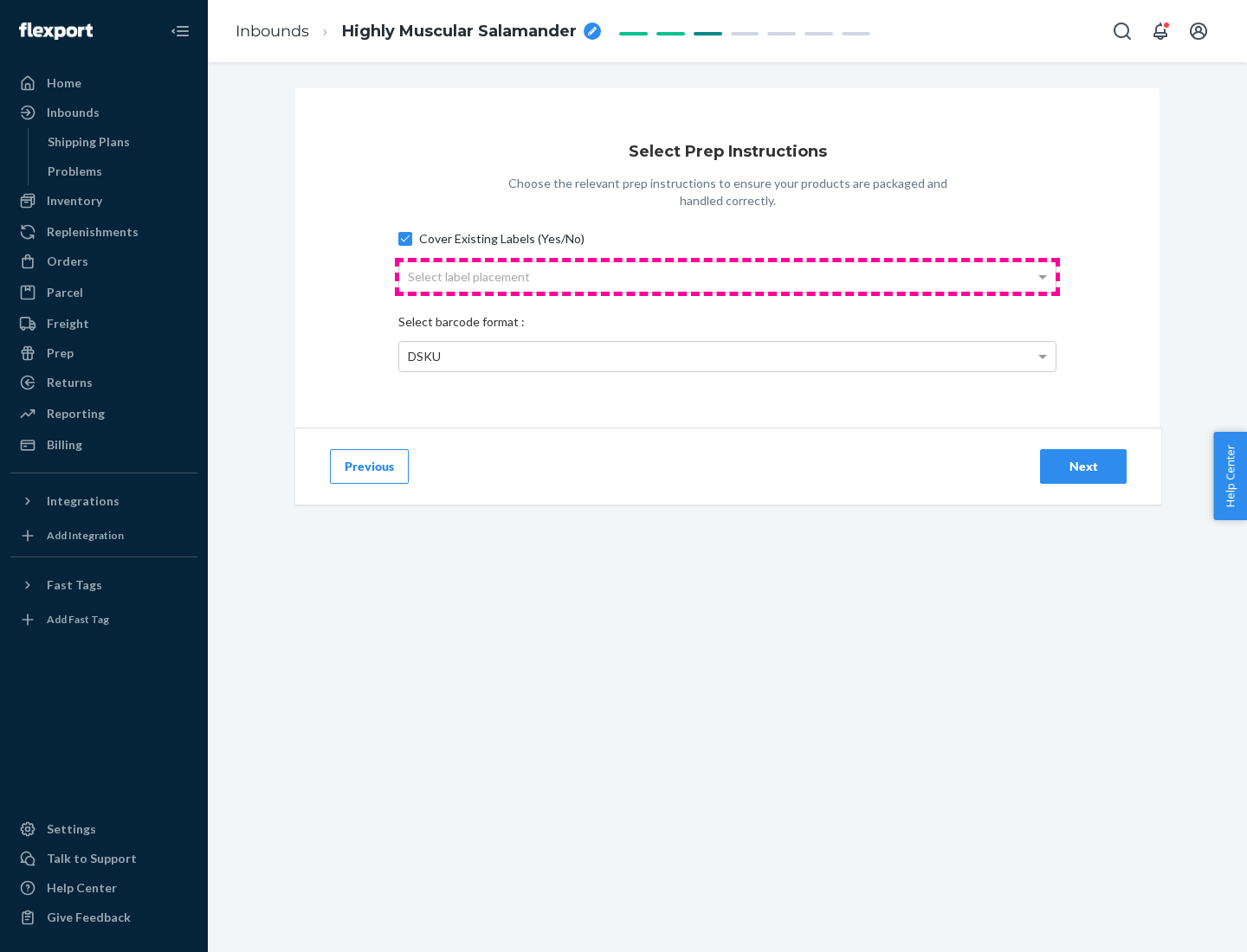
click at [727, 276] on div "Select label placement" at bounding box center [727, 277] width 656 height 30
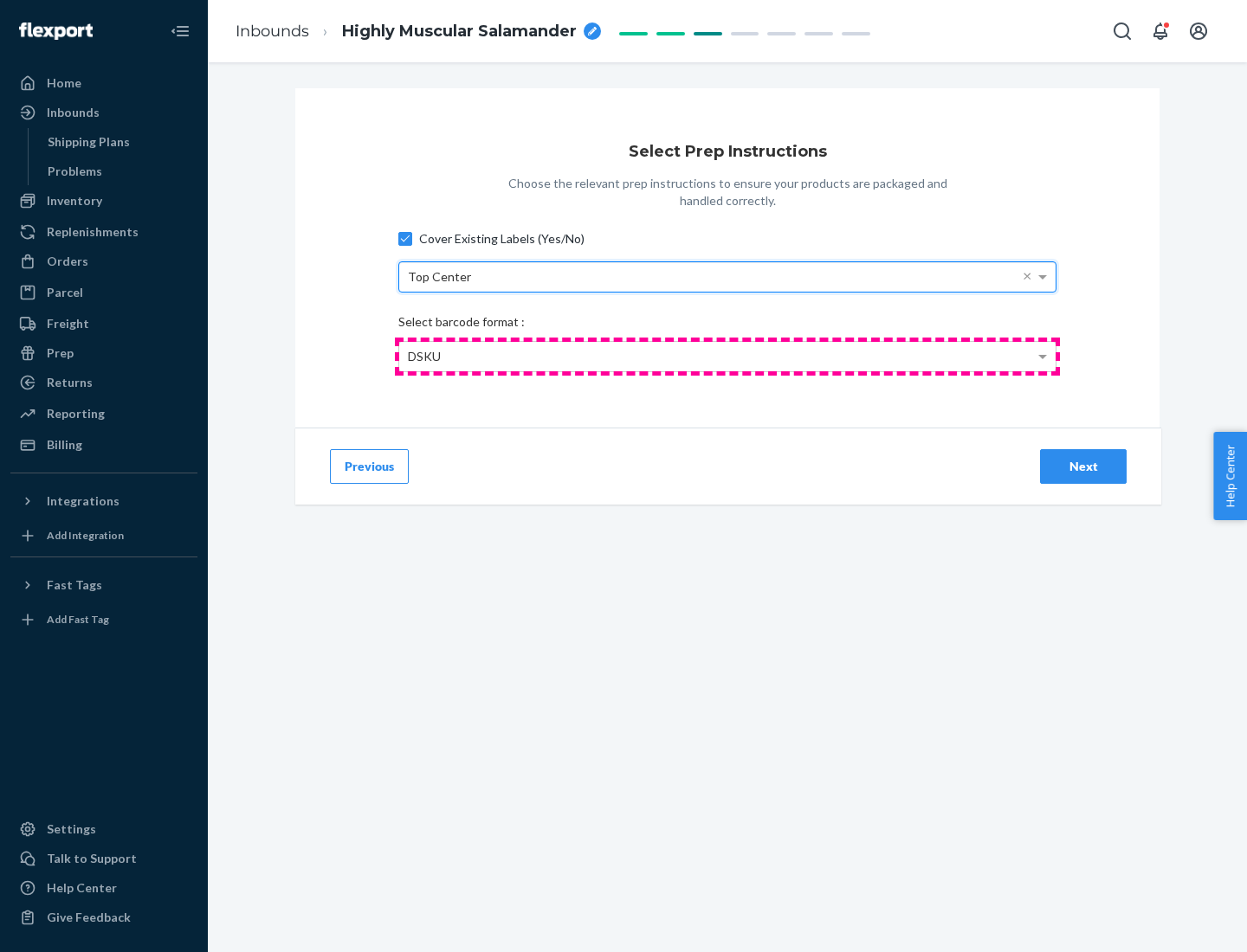
click at [727, 356] on div "DSKU" at bounding box center [727, 357] width 656 height 30
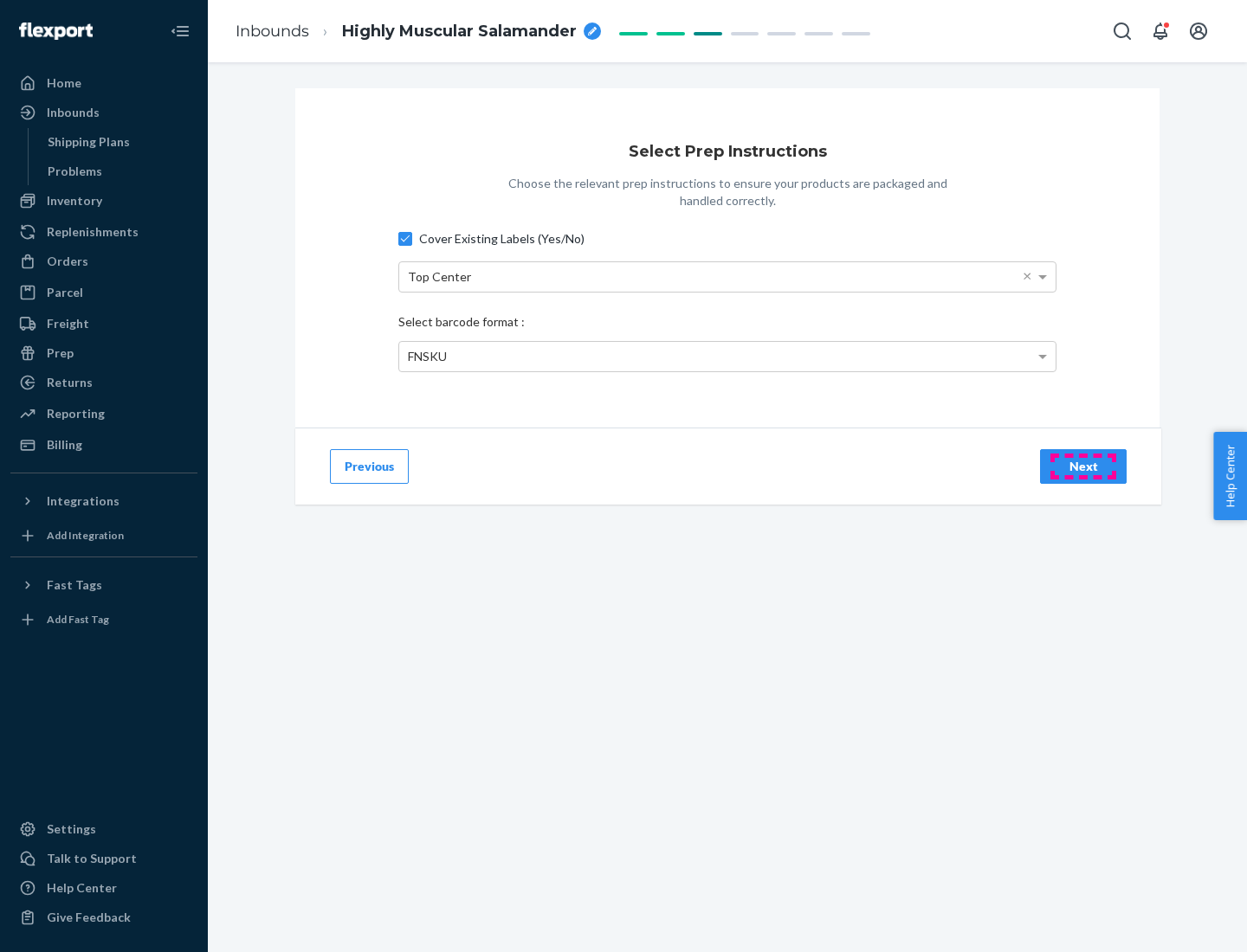
click at [1083, 466] on div "Next" at bounding box center [1083, 467] width 57 height 18
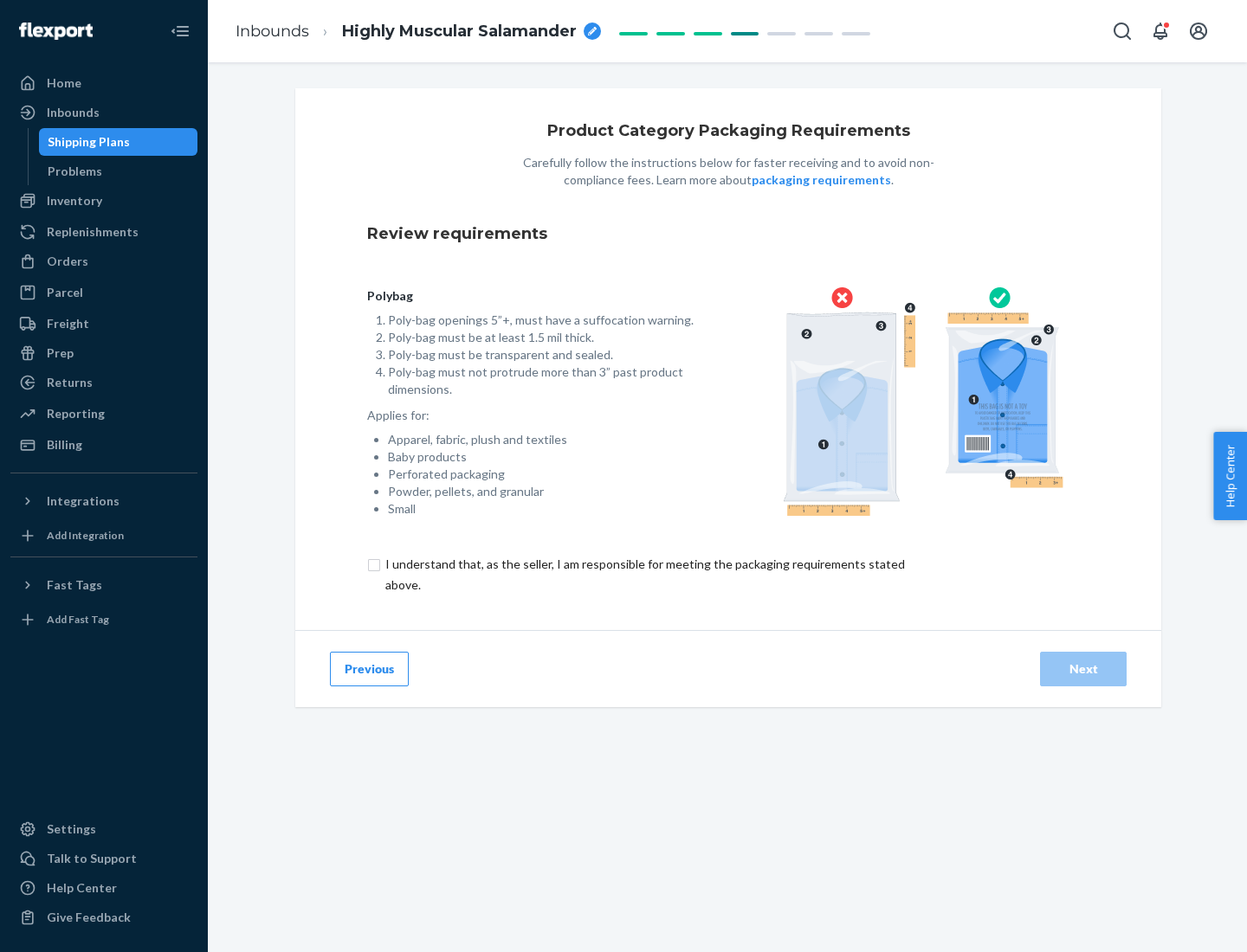
click at [643, 574] on input "checkbox" at bounding box center [655, 575] width 576 height 41
checkbox input "true"
click at [1083, 669] on div "Next" at bounding box center [1083, 669] width 57 height 18
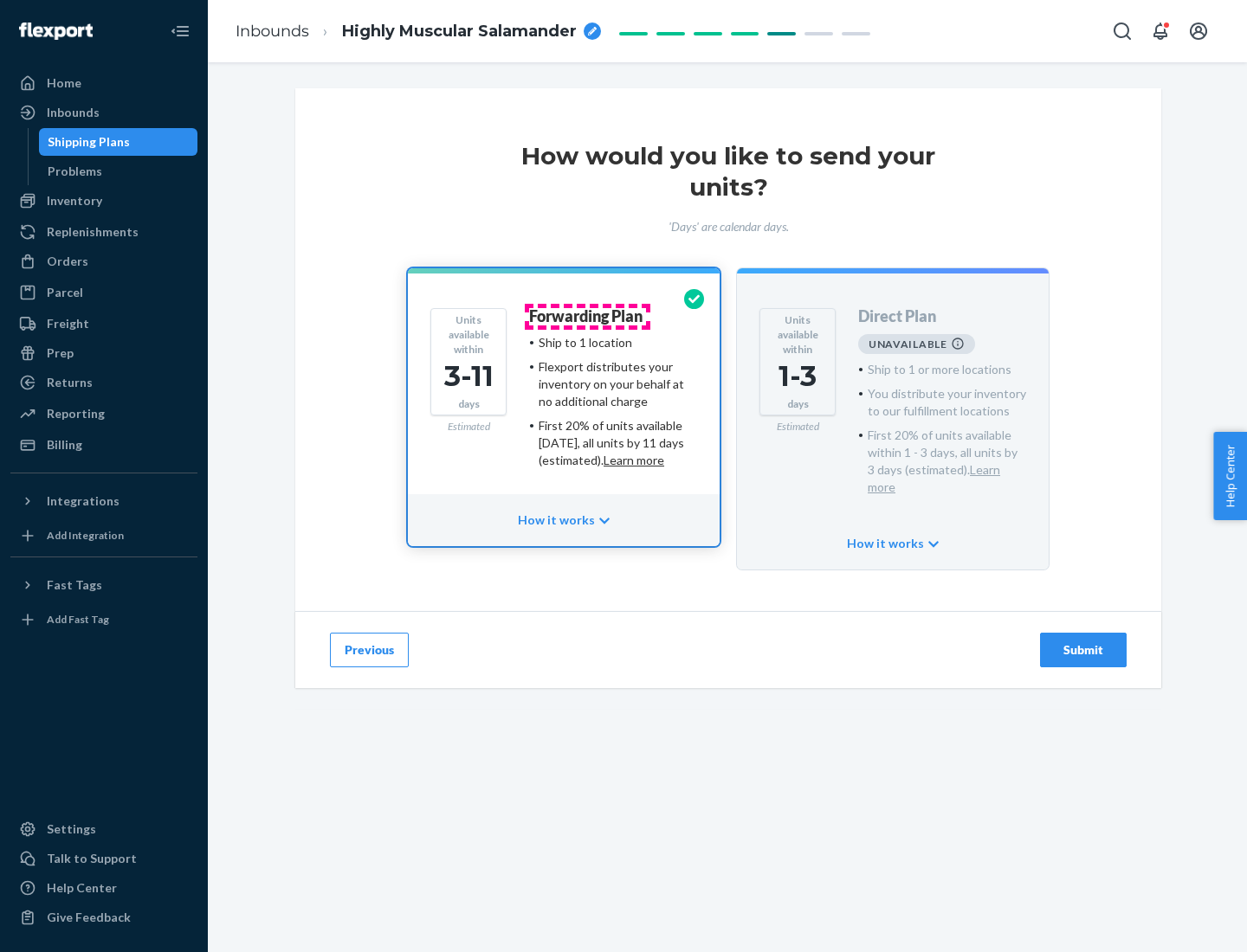
click at [587, 316] on h4 "Forwarding Plan" at bounding box center [585, 317] width 113 height 18
click at [1083, 641] on div "Submit" at bounding box center [1083, 650] width 57 height 18
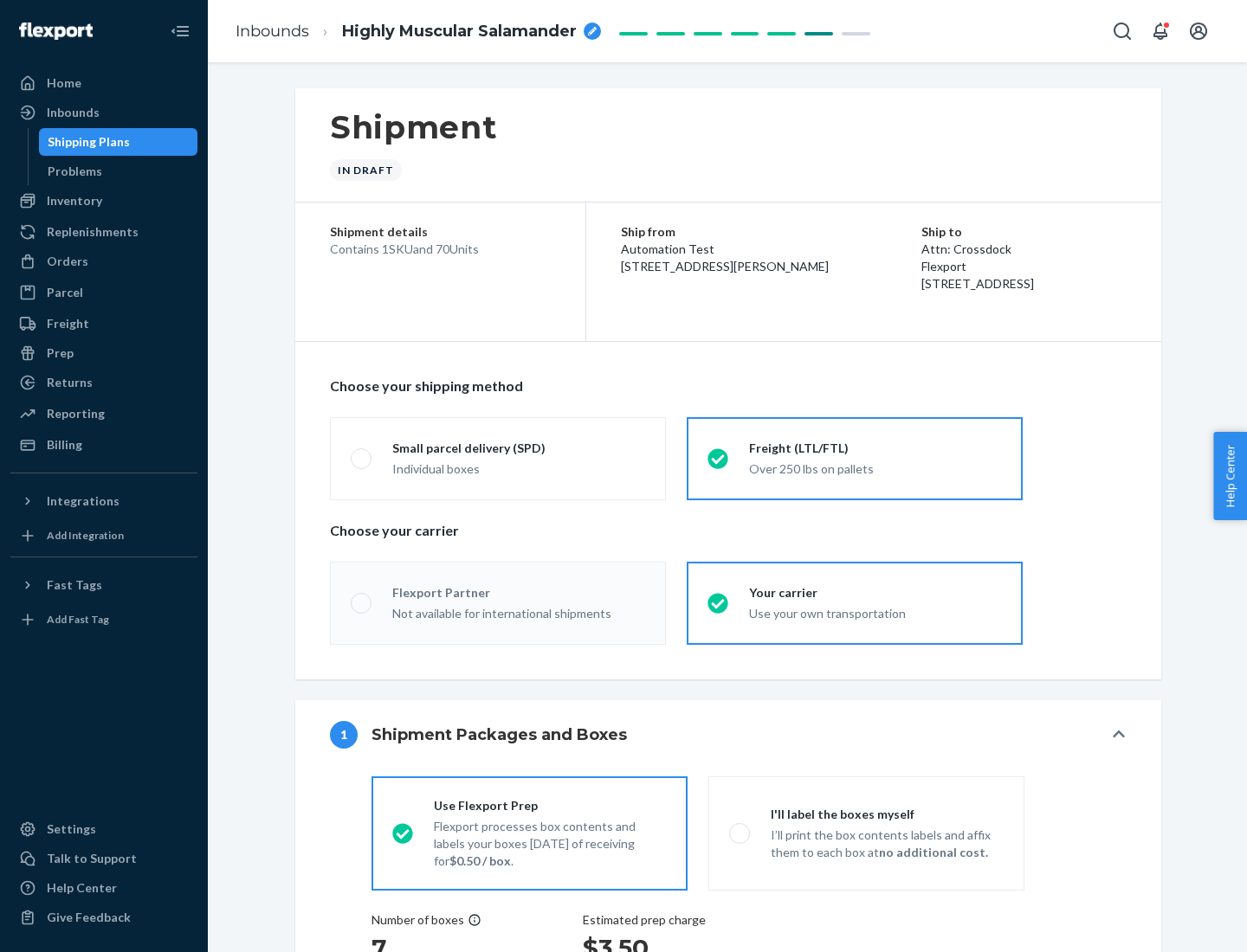
radio input "true"
radio input "false"
radio input "true"
radio input "false"
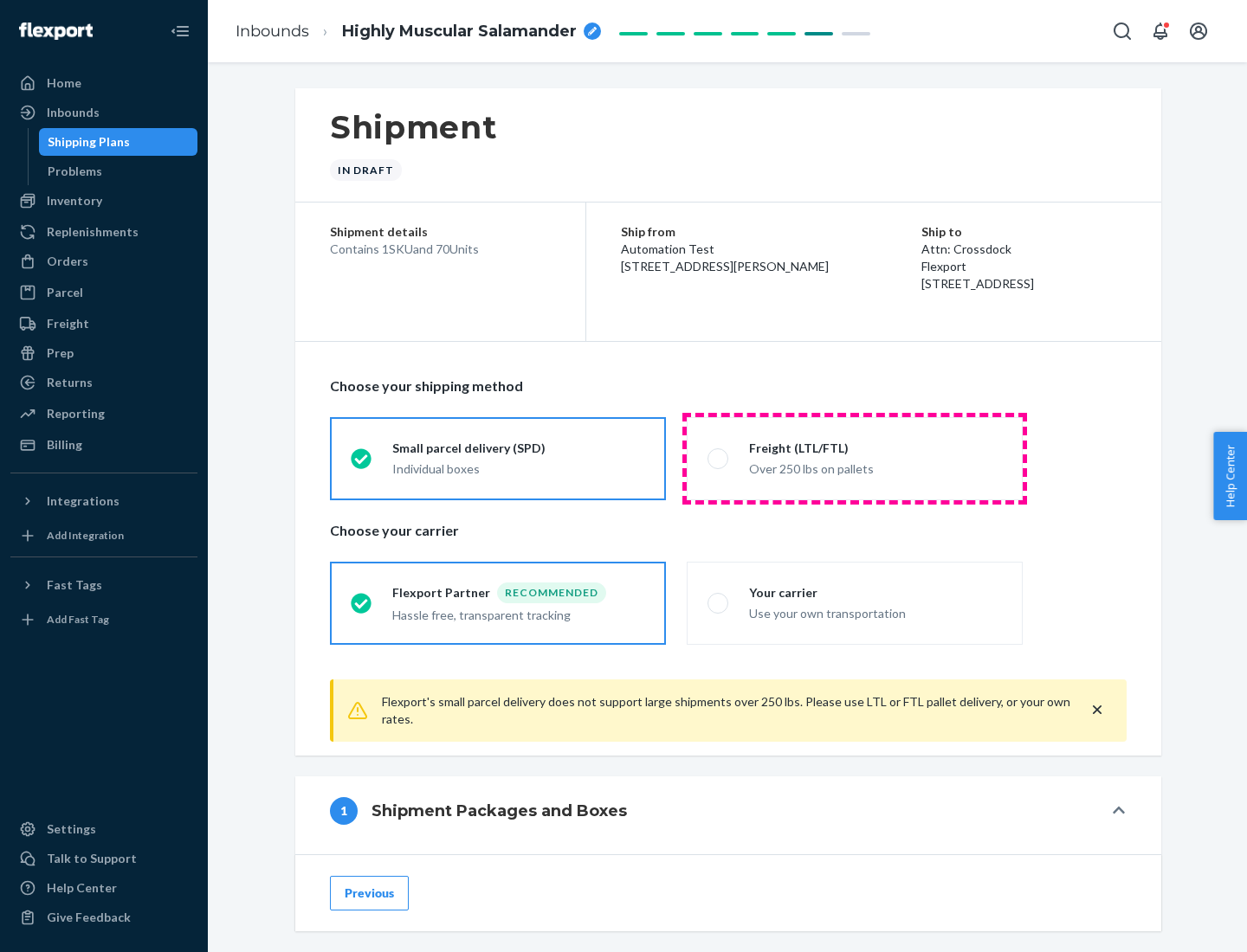
click at [855, 458] on div "Over 250 lbs on pallets" at bounding box center [876, 468] width 253 height 21
click at [719, 458] on input "Freight (LTL/FTL) Over 250 lbs on pallets" at bounding box center [713, 458] width 11 height 11
radio input "true"
radio input "false"
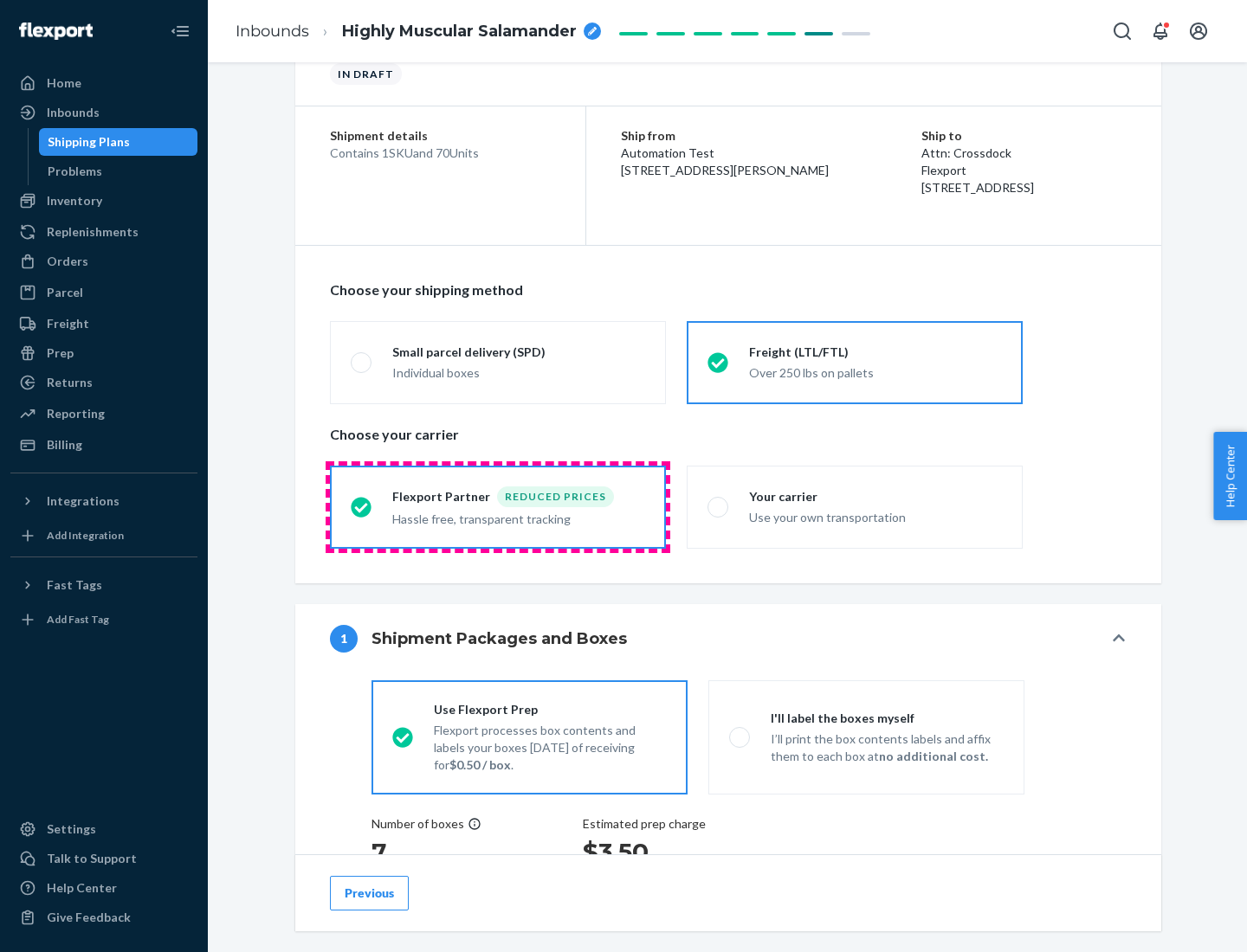
click at [498, 507] on div "Hassle free, transparent tracking" at bounding box center [519, 518] width 253 height 21
click at [362, 506] on input "Flexport Partner Reduced prices Hassle free, transparent tracking" at bounding box center [356, 506] width 11 height 11
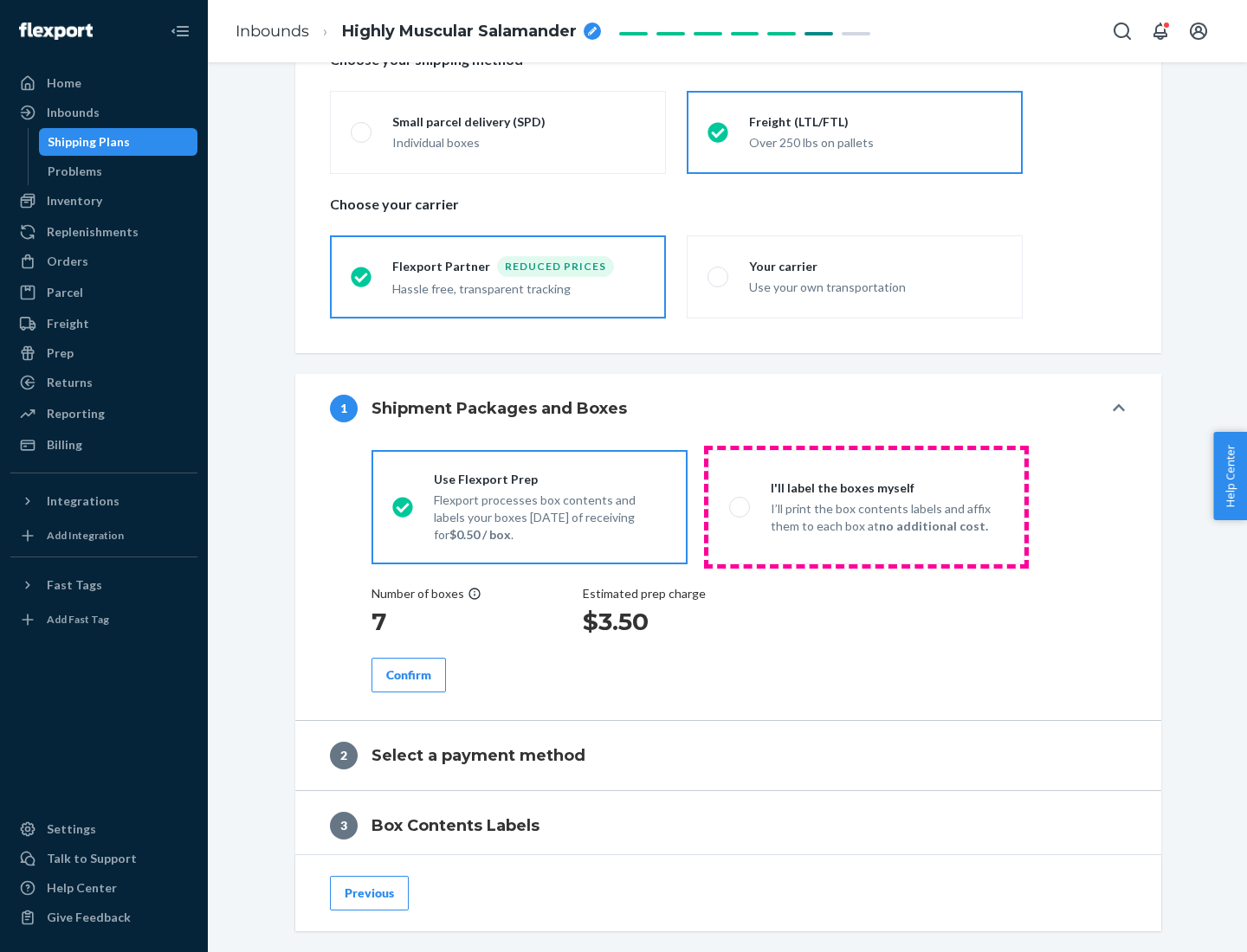
click at [866, 506] on p "I’ll print the box contents labels and affix them to each box at no additional …" at bounding box center [886, 517] width 233 height 34
click at [741, 506] on input "I'll label the boxes myself I’ll print the box contents labels and affix them t…" at bounding box center [735, 506] width 11 height 11
radio input "true"
radio input "false"
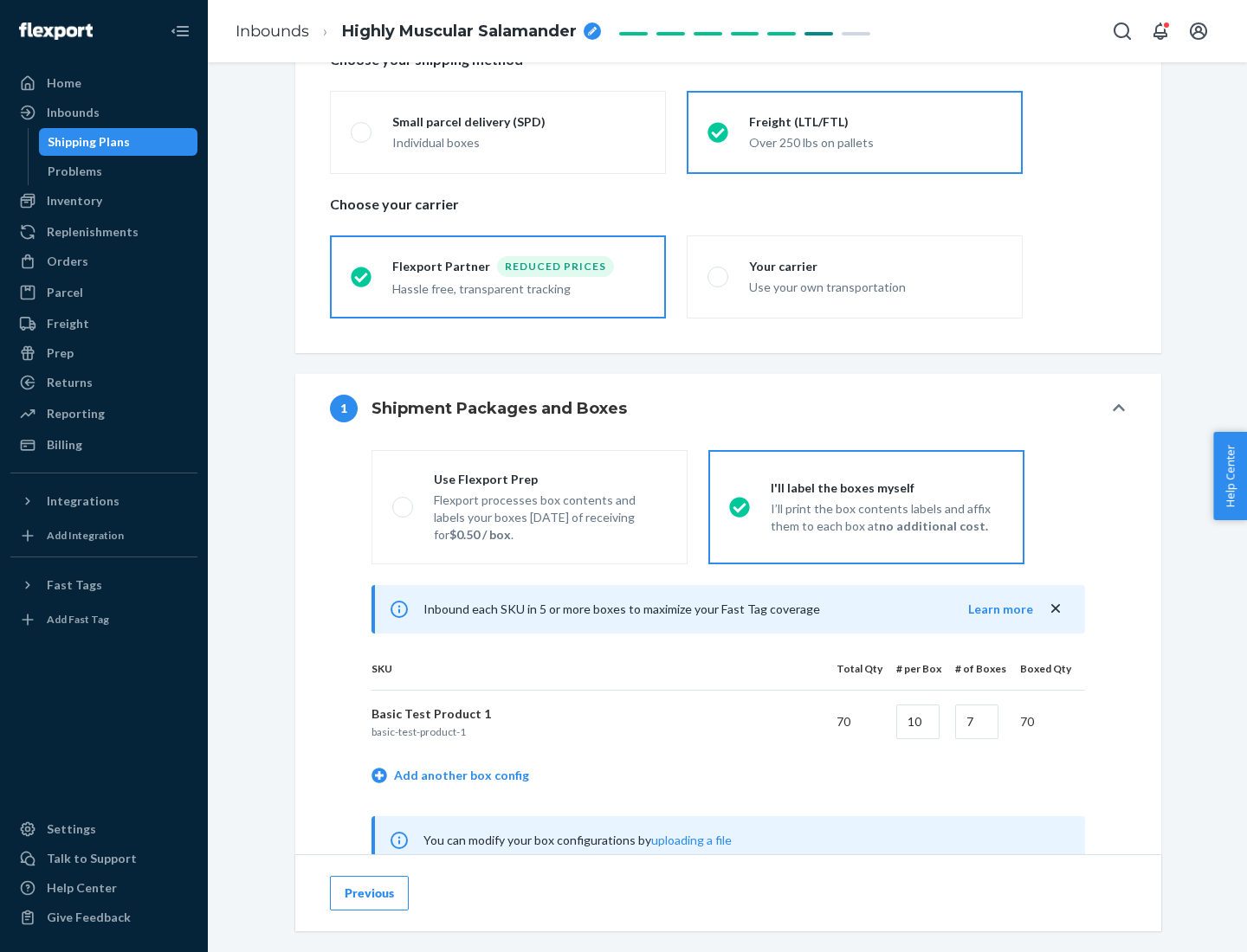
scroll to position [541, 0]
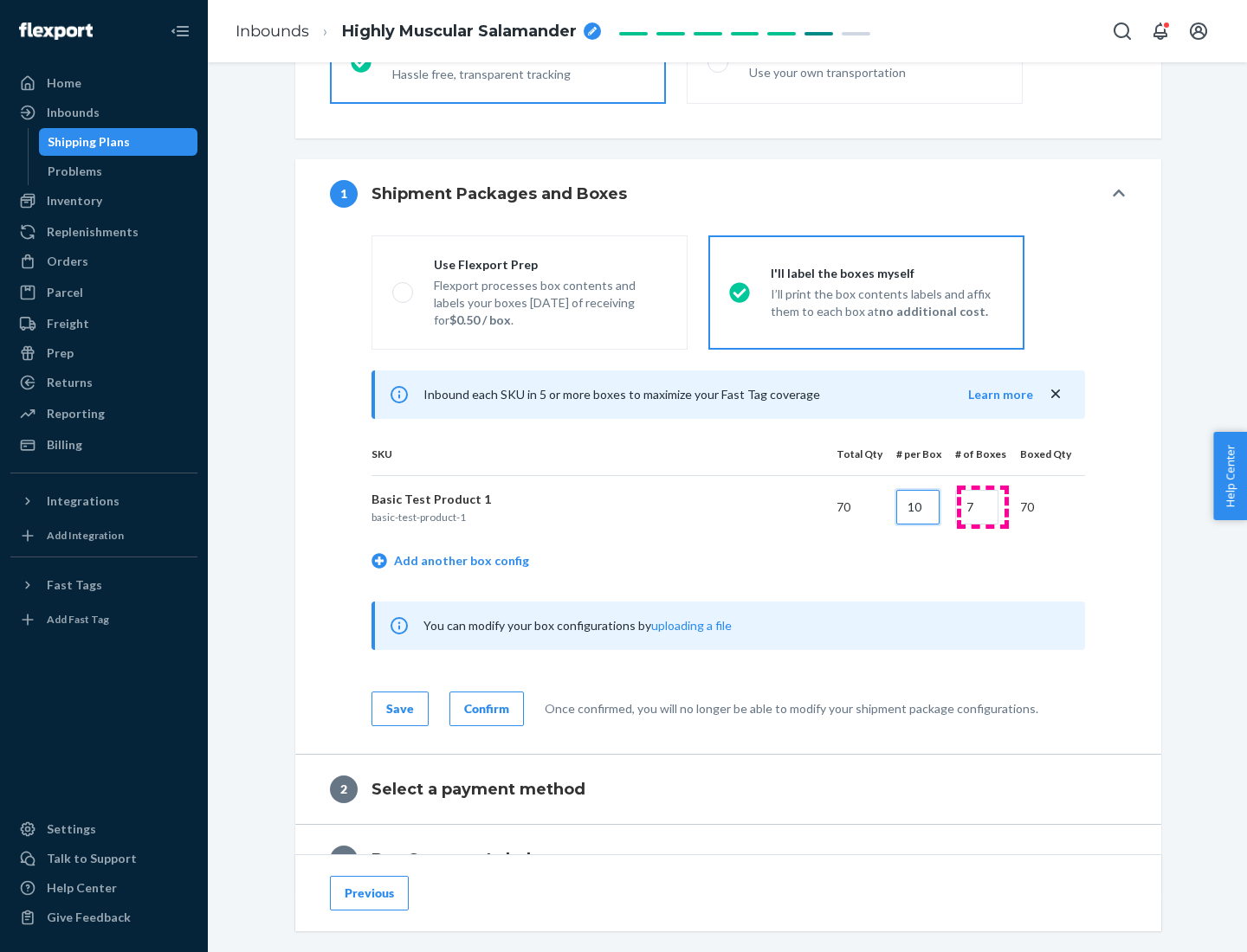
type input "10"
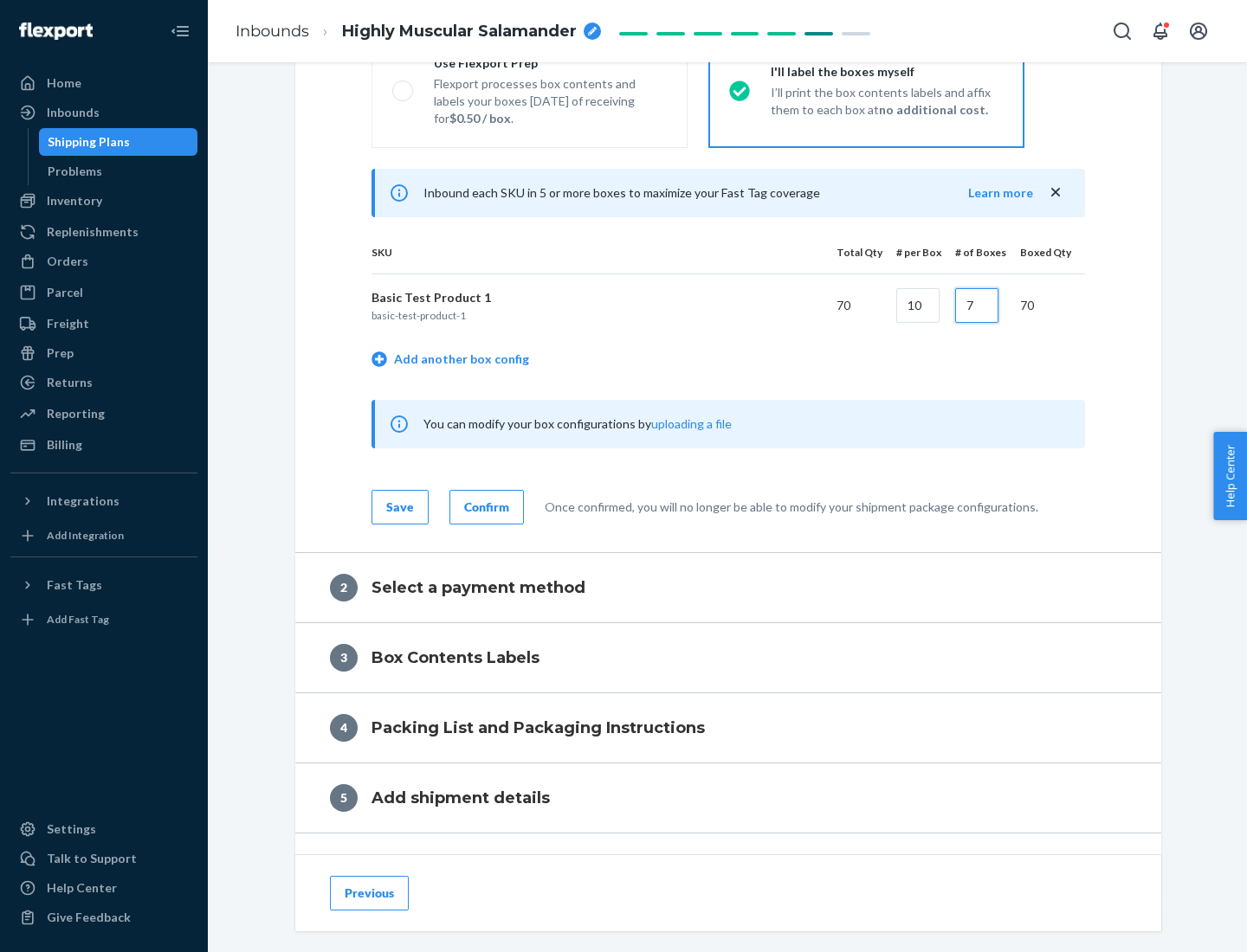
type input "7"
click at [484, 506] on div "Confirm" at bounding box center [486, 507] width 45 height 18
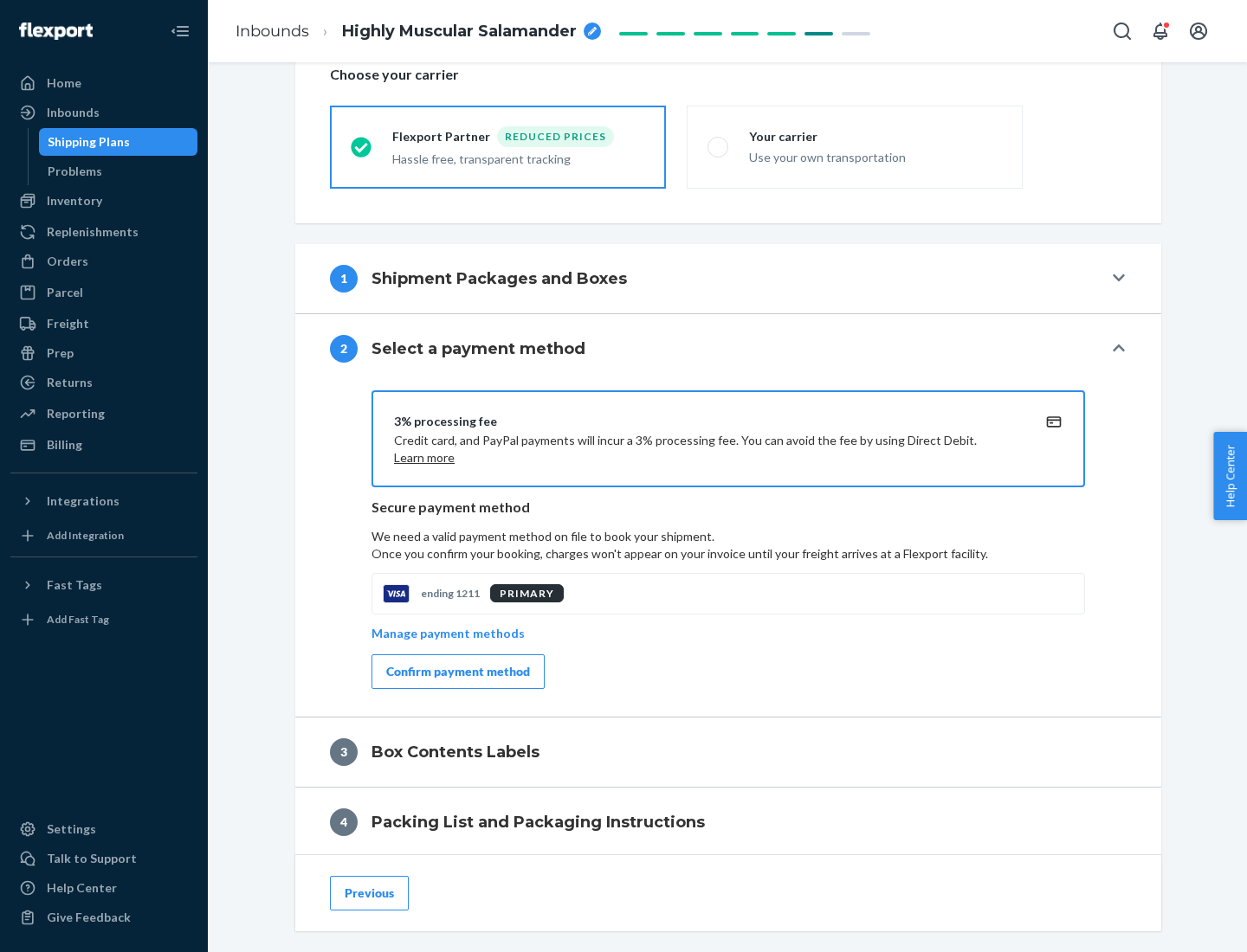
scroll to position [621, 0]
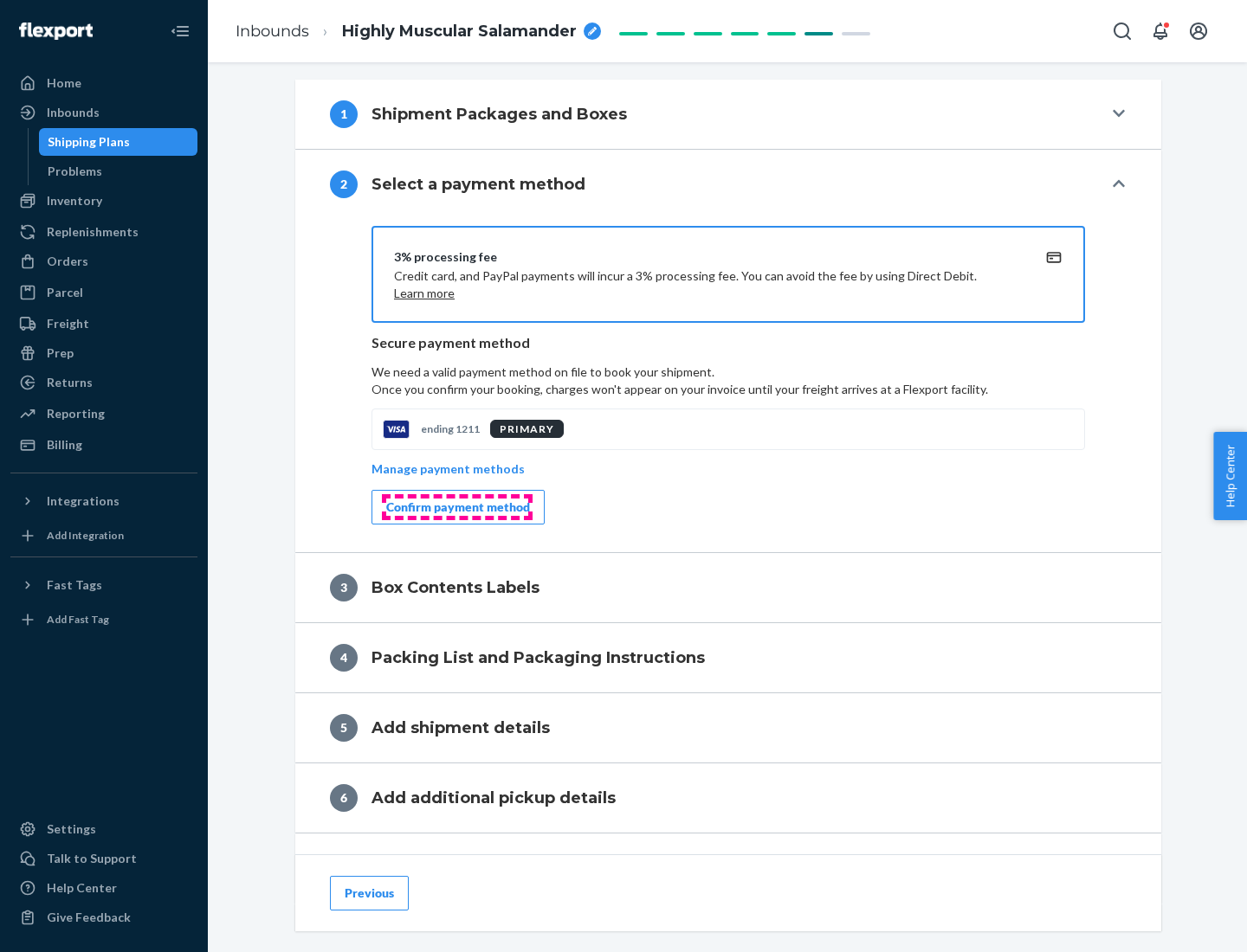
click at [456, 507] on div "Confirm payment method" at bounding box center [458, 507] width 144 height 18
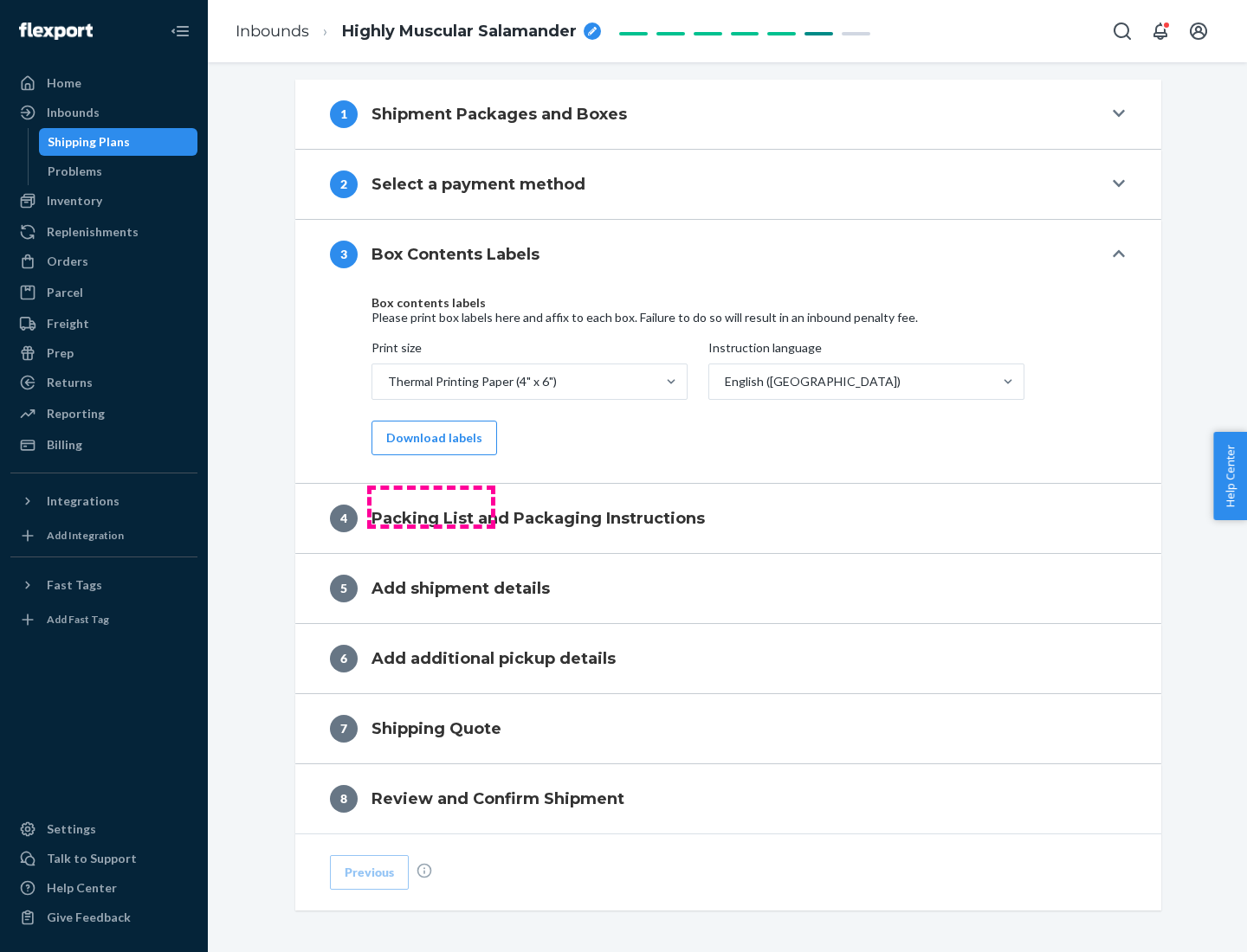
scroll to position [552, 0]
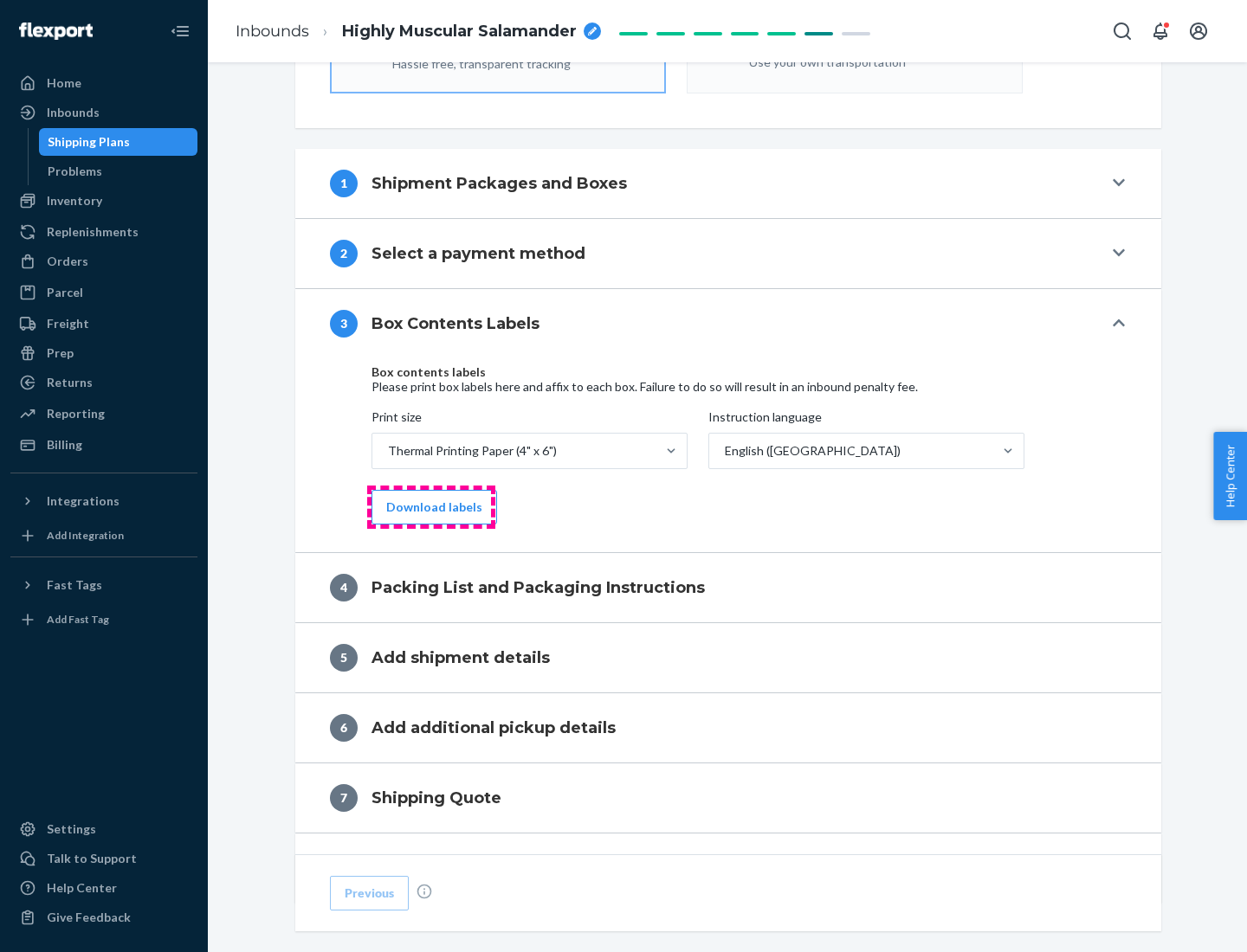
click at [430, 507] on button "Download labels" at bounding box center [434, 507] width 125 height 34
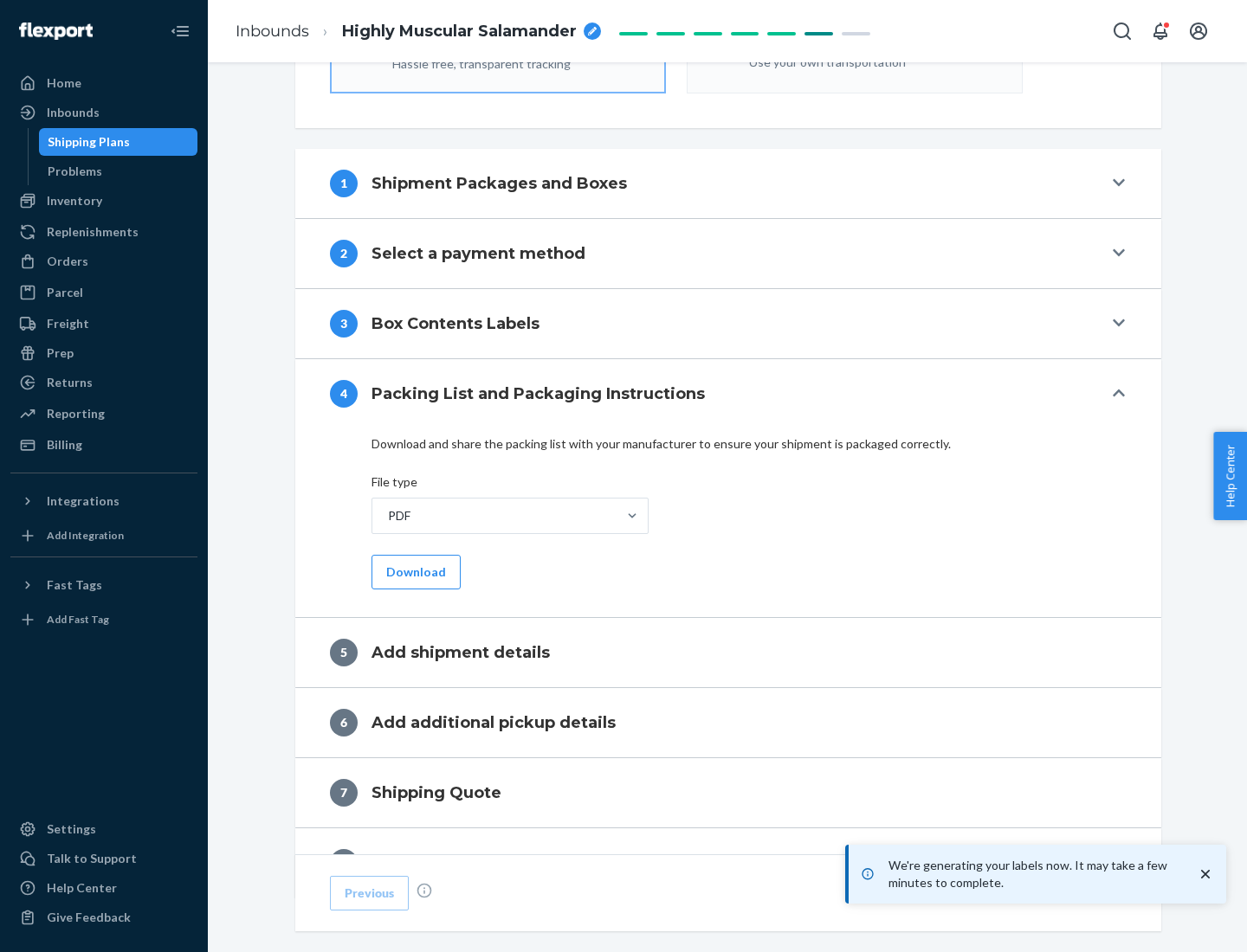
scroll to position [617, 0]
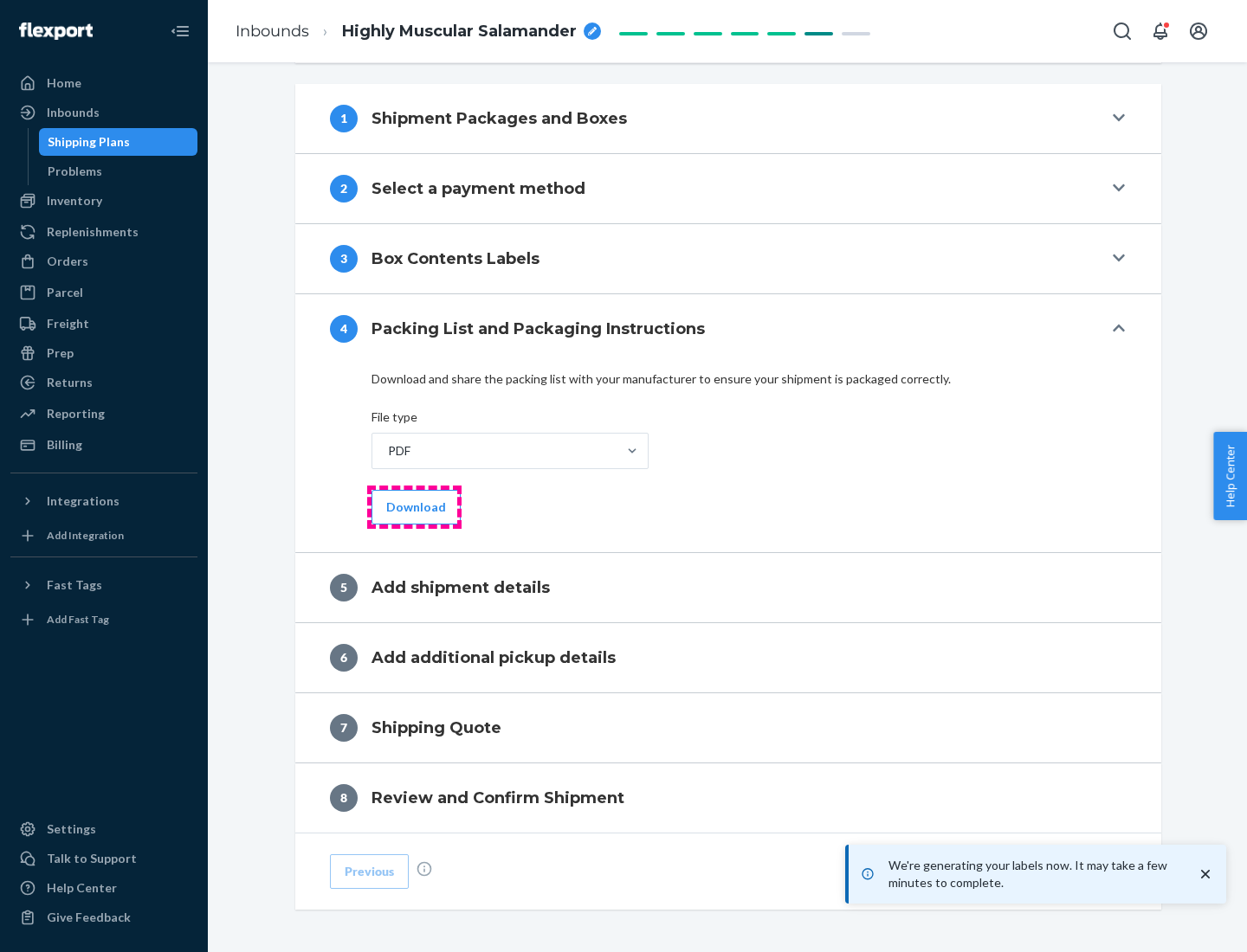
click at [414, 506] on button "Download" at bounding box center [416, 507] width 90 height 34
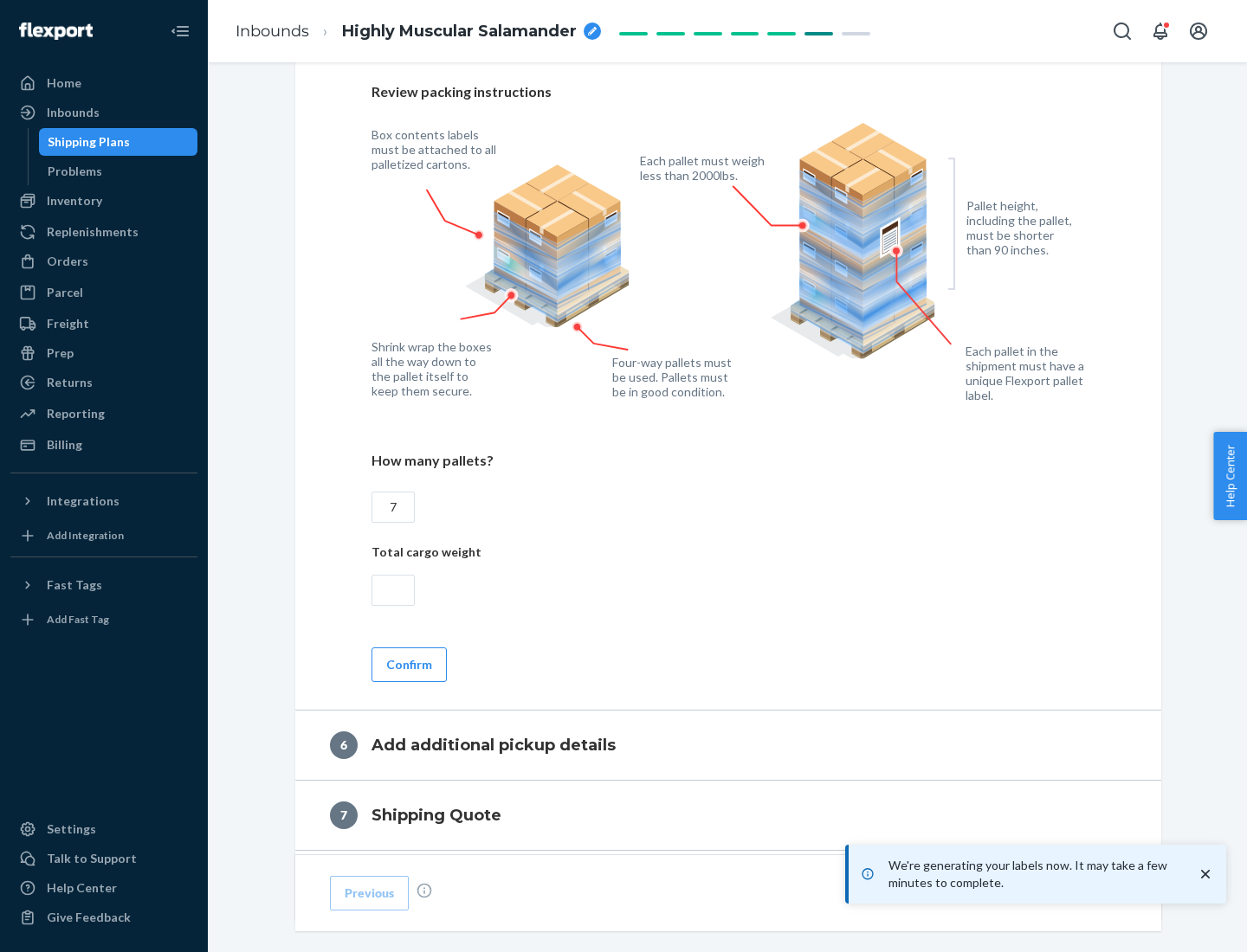
scroll to position [1194, 0]
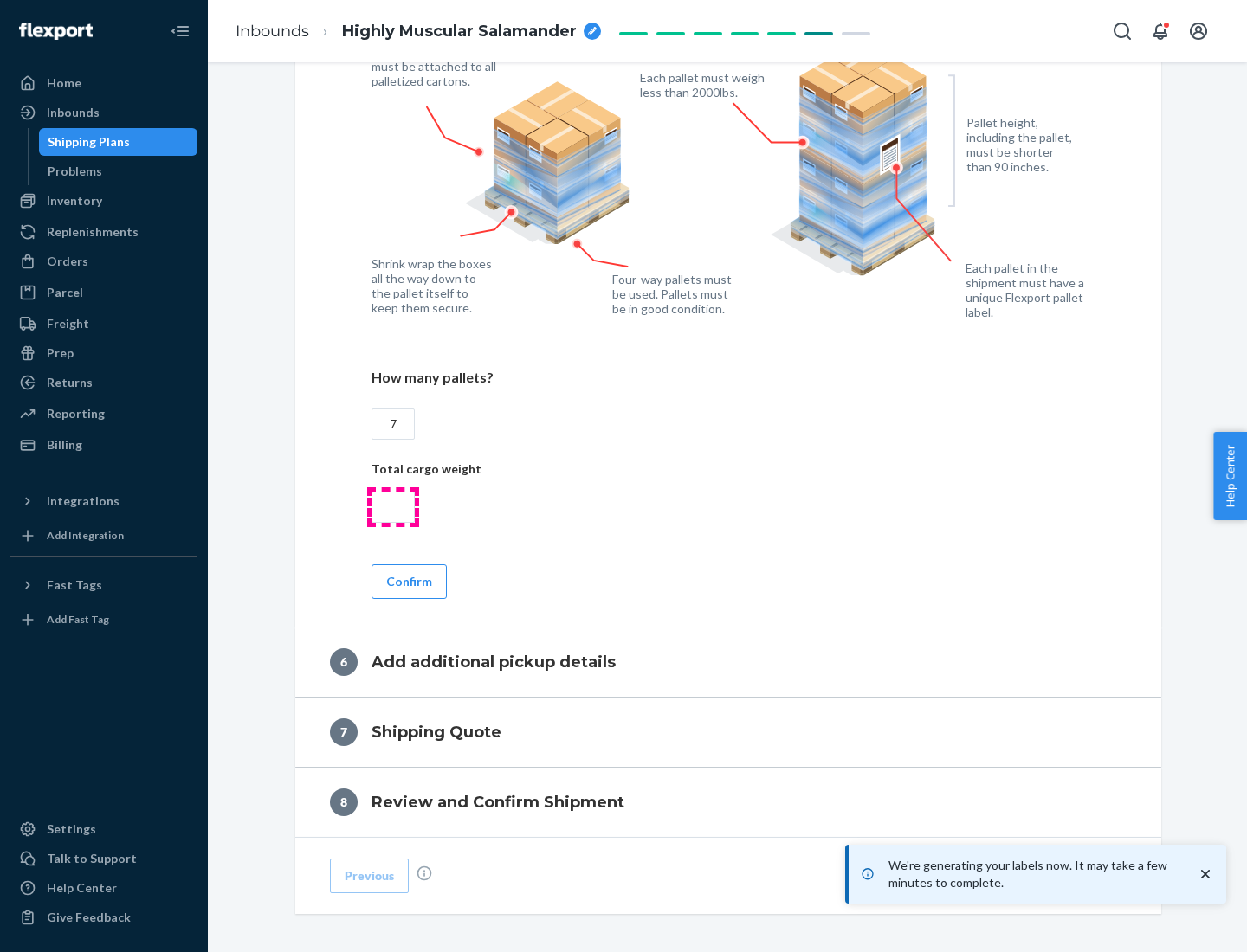
type input "7"
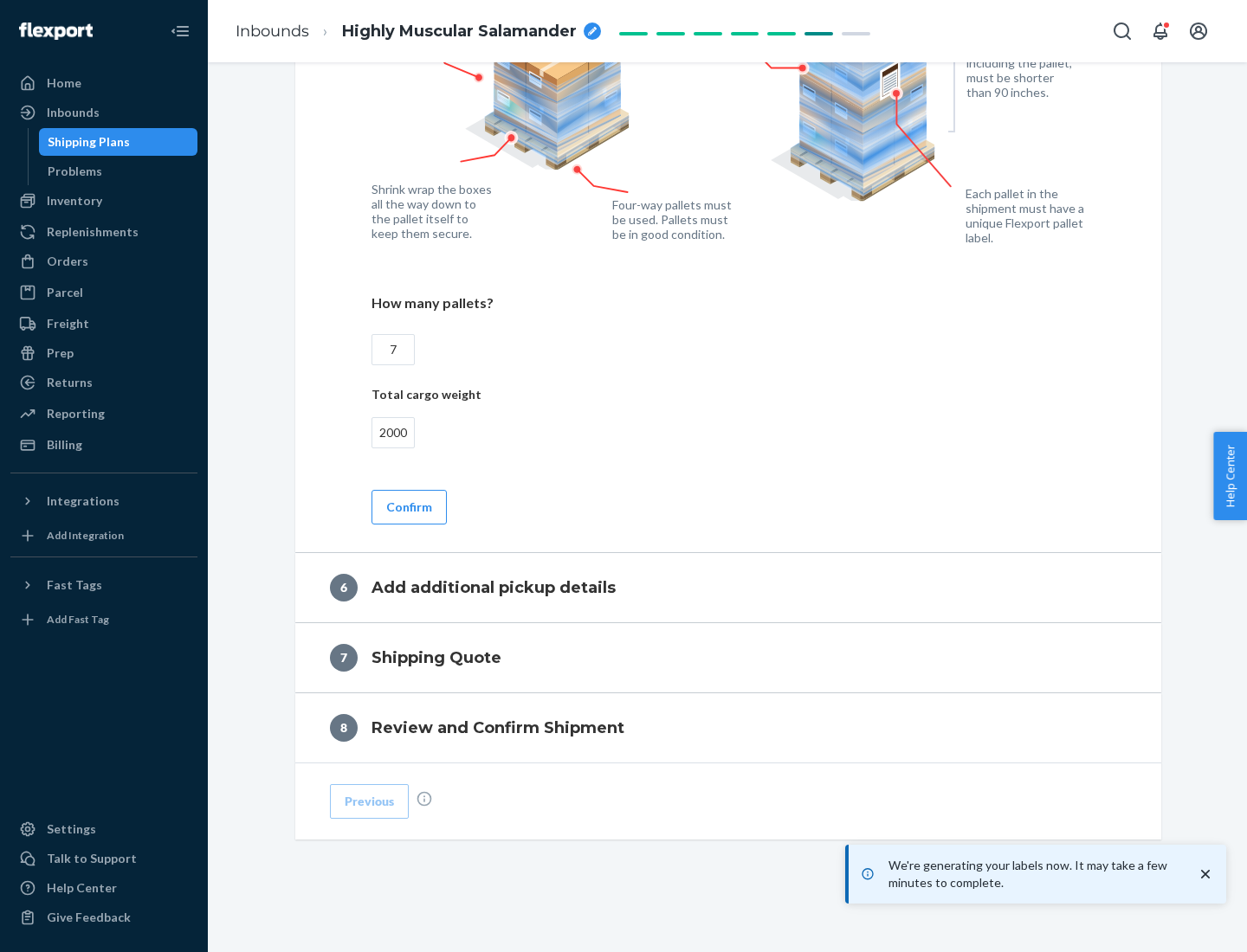
type input "2000"
click at [408, 506] on button "Confirm" at bounding box center [409, 507] width 75 height 34
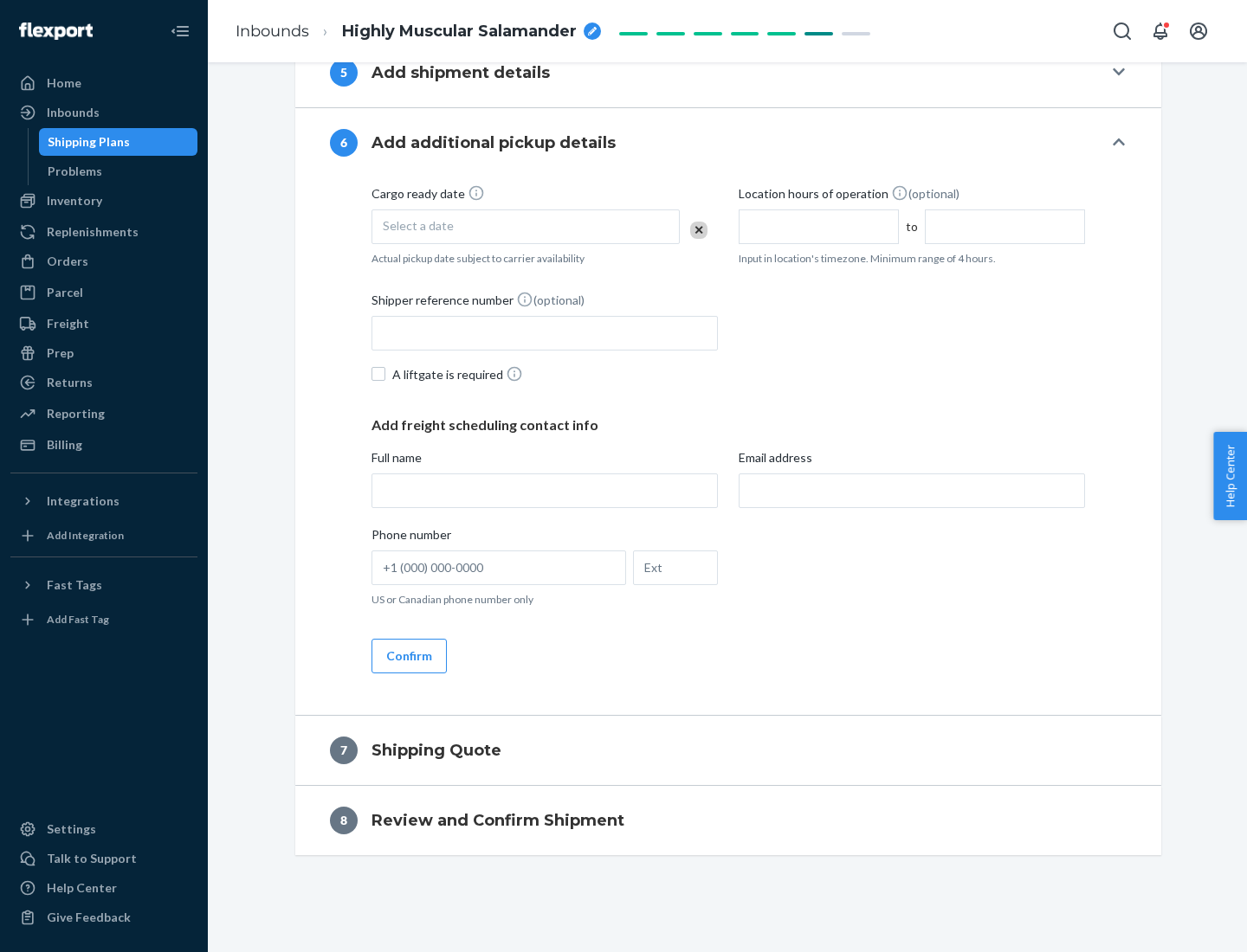
scroll to position [662, 0]
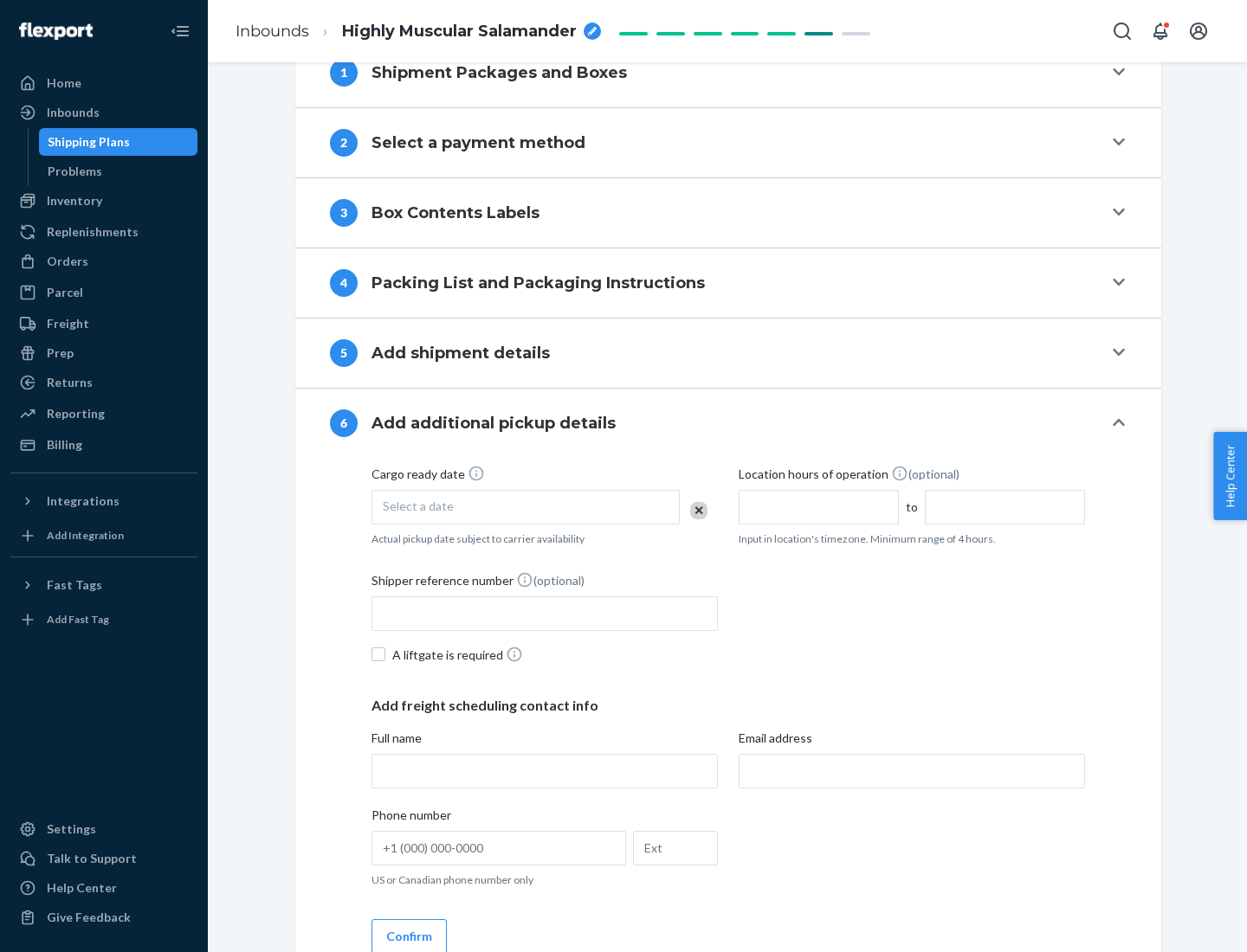
click at [526, 506] on div "Select a date" at bounding box center [525, 507] width 308 height 34
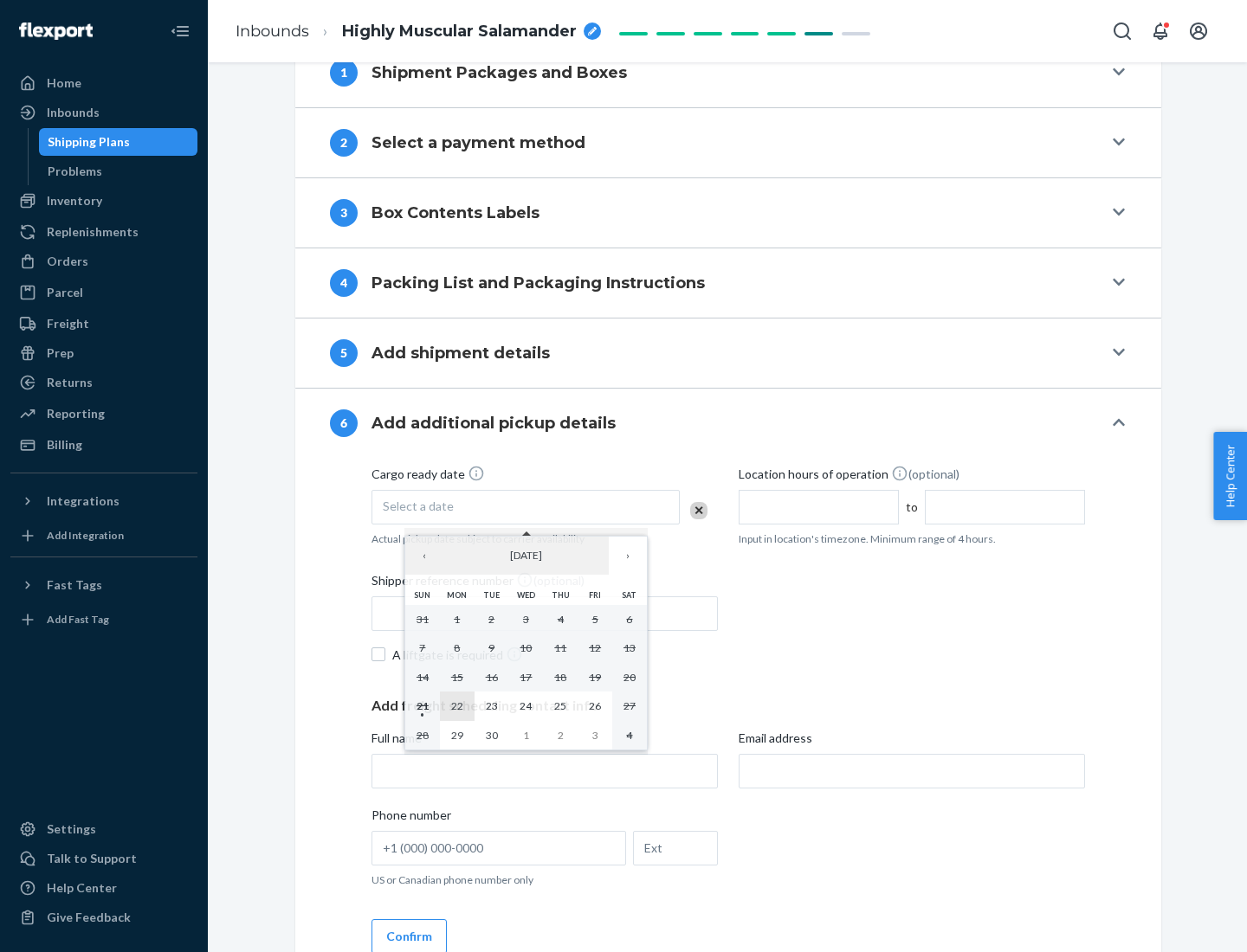
click at [456, 705] on abbr "22" at bounding box center [457, 705] width 12 height 13
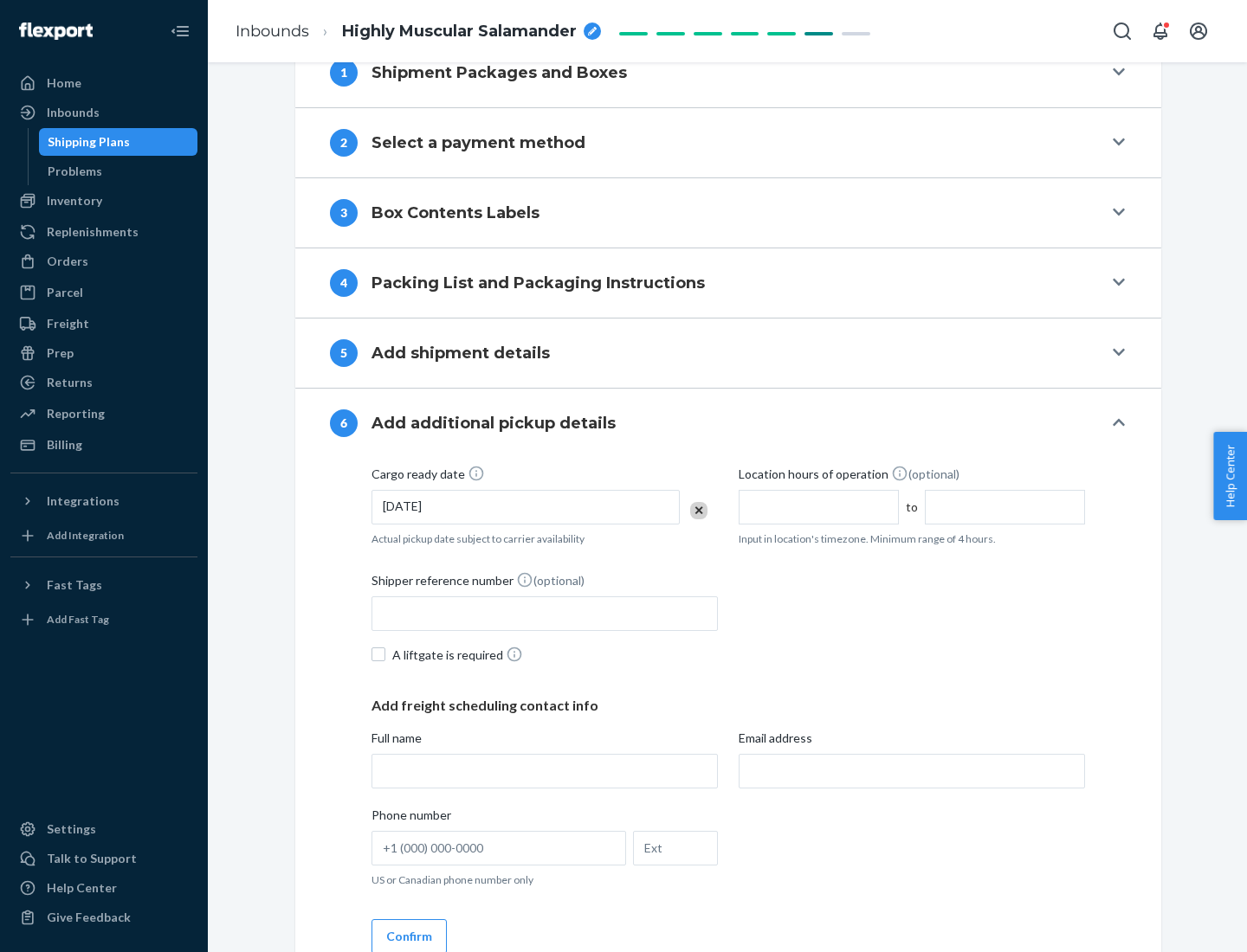
scroll to position [927, 0]
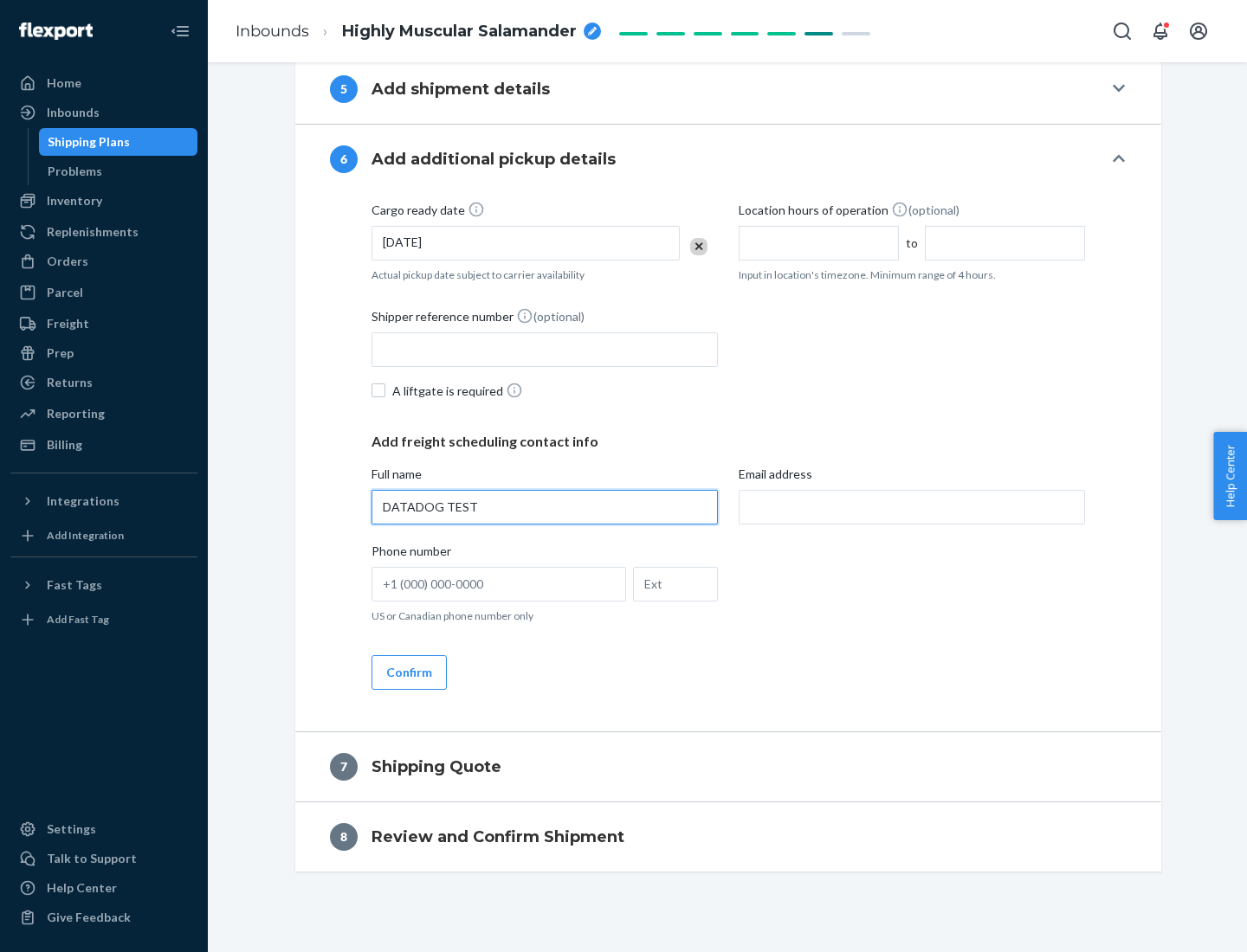
type input "DATADOG TEST"
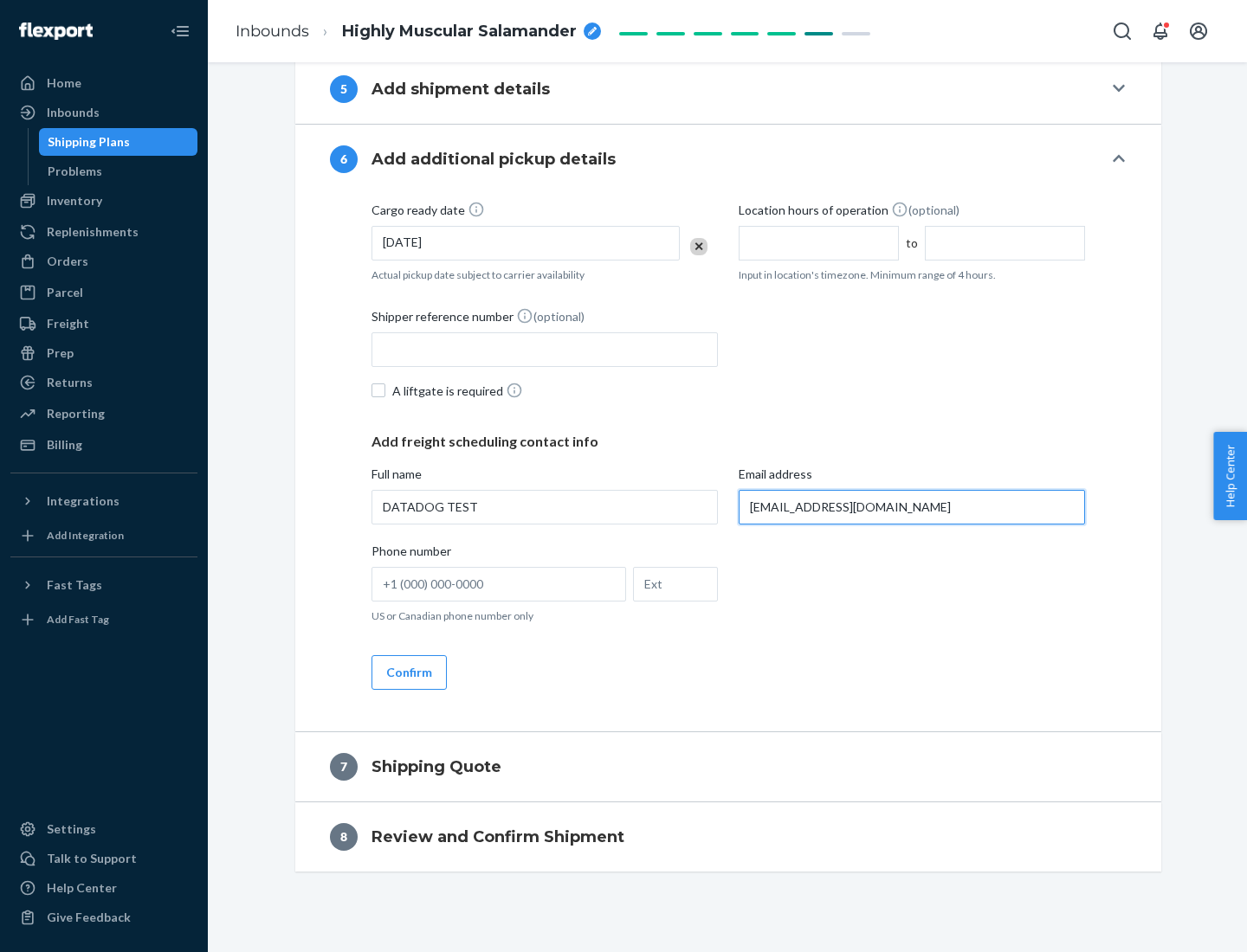
scroll to position [943, 0]
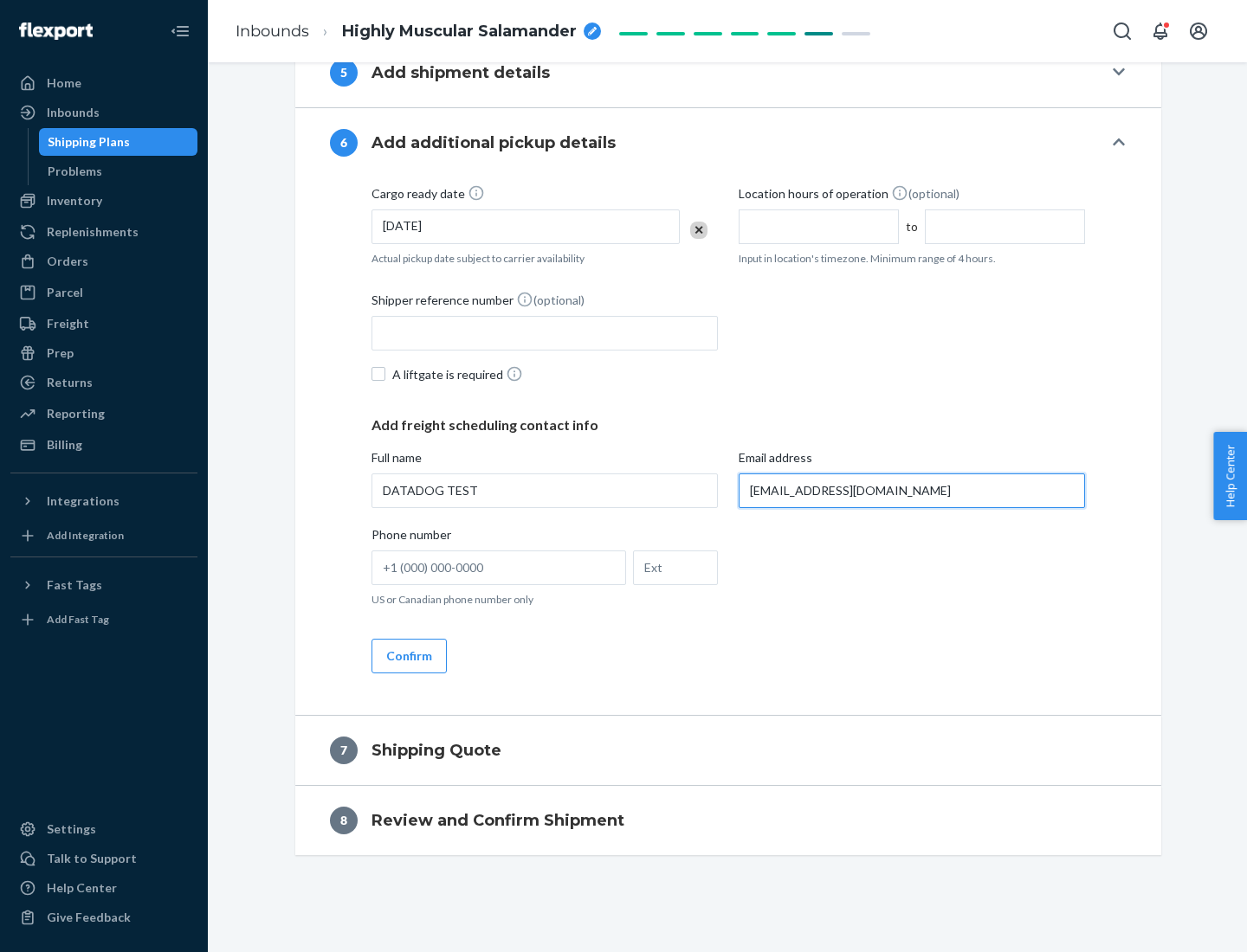
type input "[EMAIL_ADDRESS][DOMAIN_NAME]"
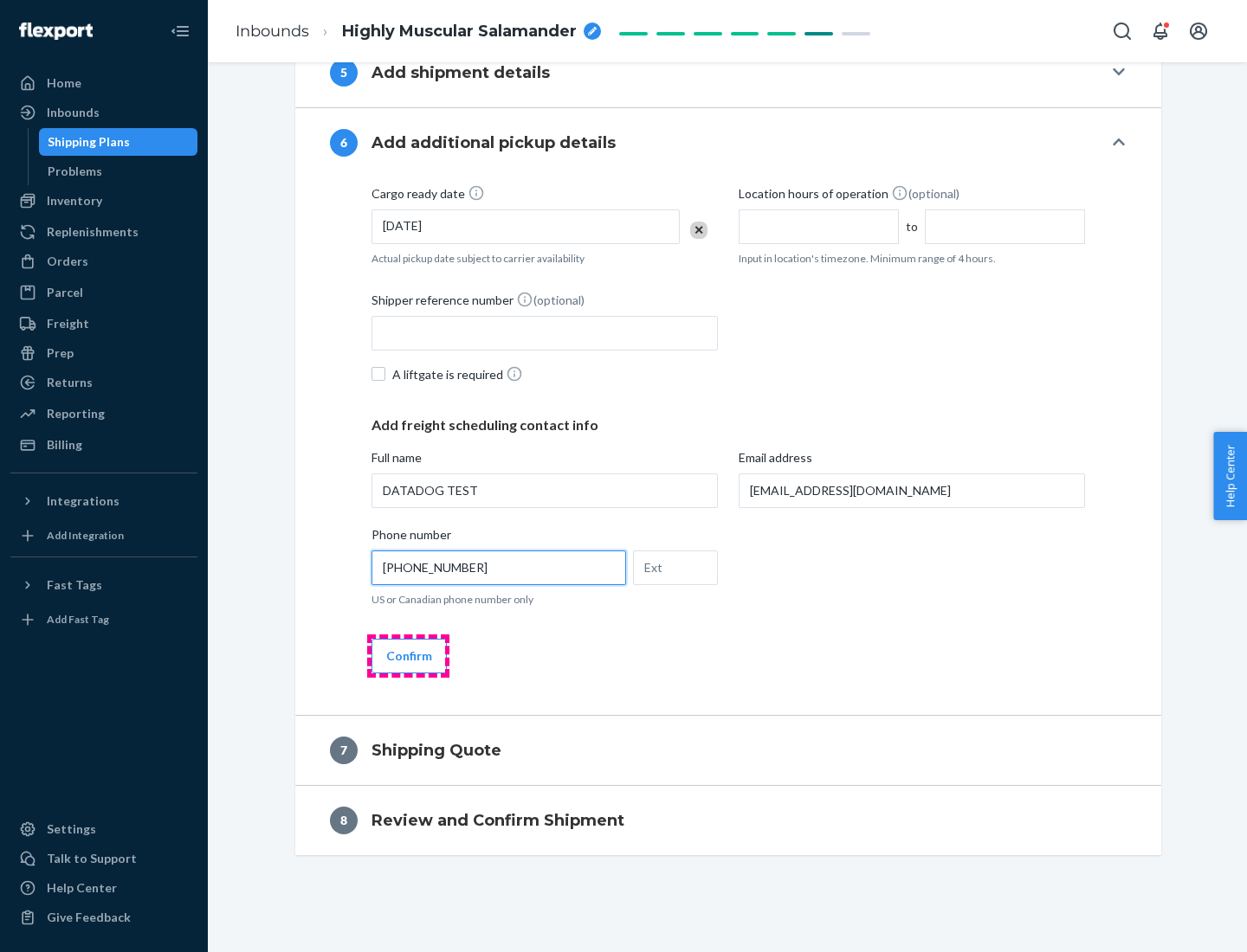
type input "[PHONE_NUMBER]"
click at [408, 655] on button "Confirm" at bounding box center [409, 655] width 75 height 34
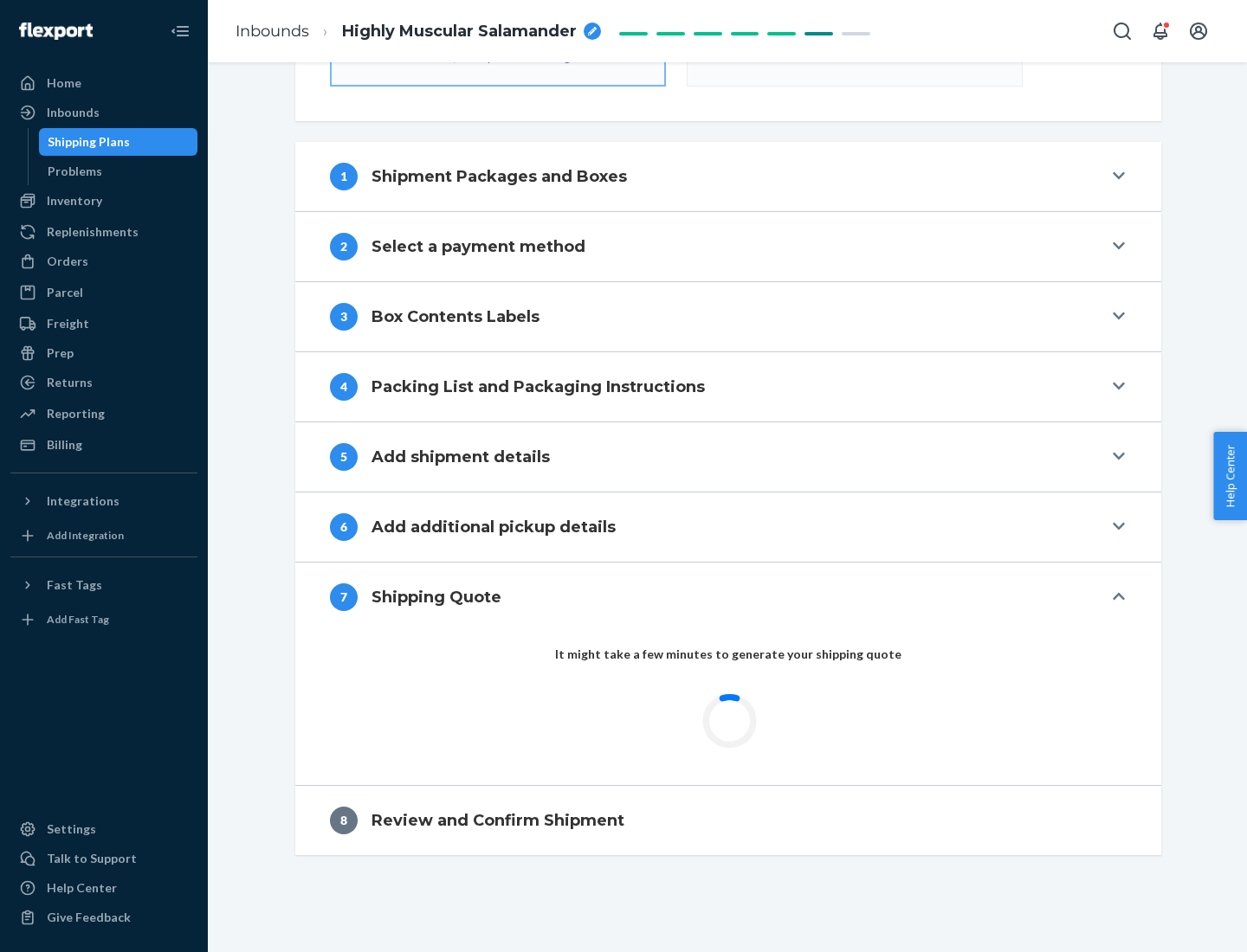
scroll to position [621, 0]
